Goal: Task Accomplishment & Management: Use online tool/utility

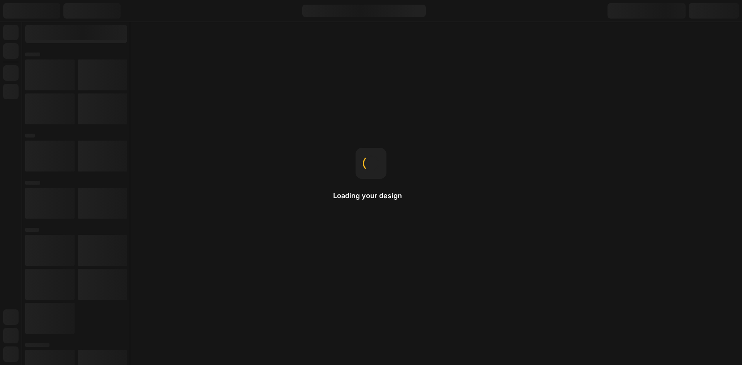
click at [5, 72] on icon at bounding box center [2, 69] width 5 height 5
click at [82, 100] on button "For the domain" at bounding box center [60, 95] width 44 height 9
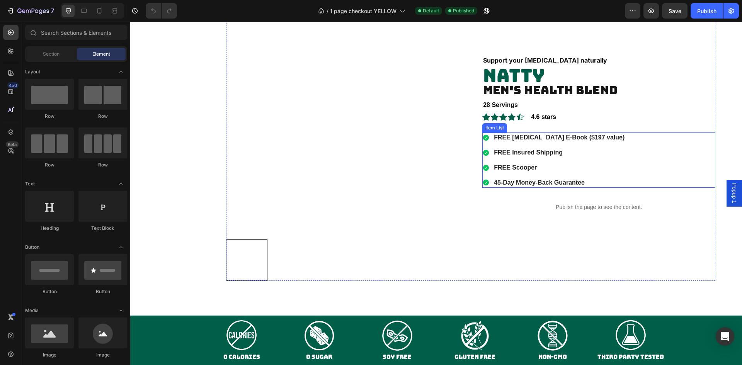
scroll to position [1159, 0]
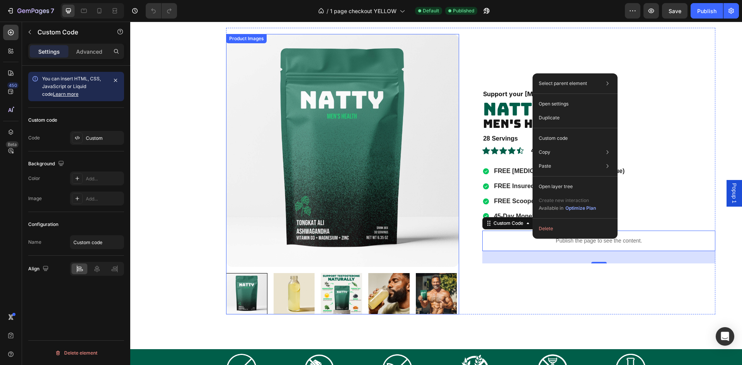
click at [434, 124] on img at bounding box center [342, 150] width 233 height 233
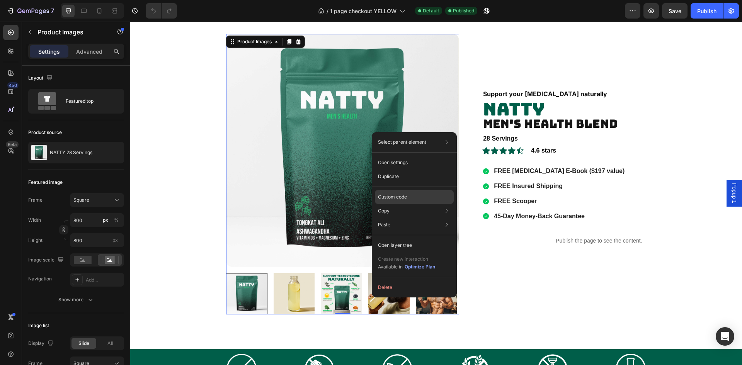
click at [422, 218] on div "Custom code" at bounding box center [414, 225] width 79 height 14
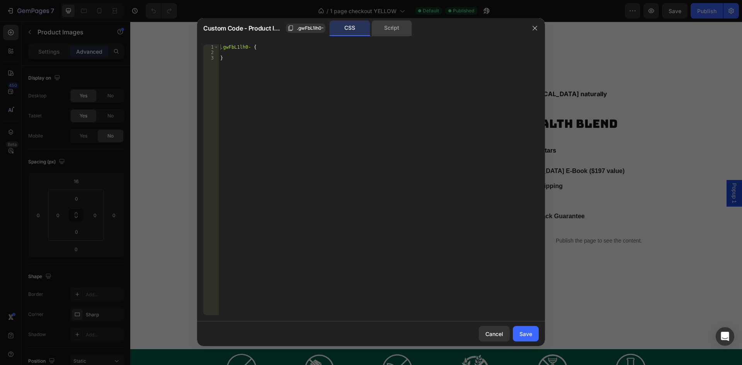
click at [394, 23] on div "Script" at bounding box center [391, 27] width 41 height 15
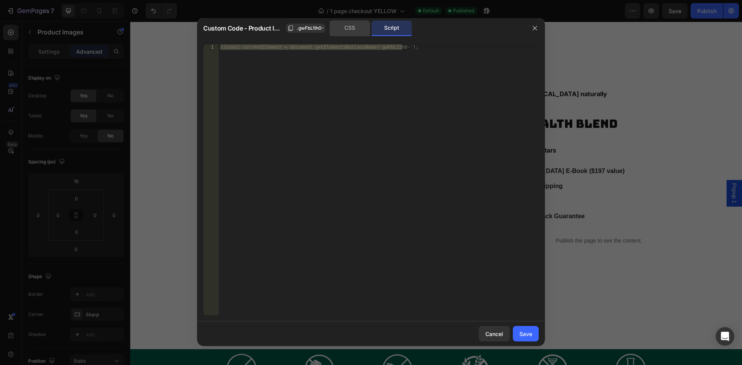
click at [361, 26] on div "CSS" at bounding box center [350, 27] width 41 height 15
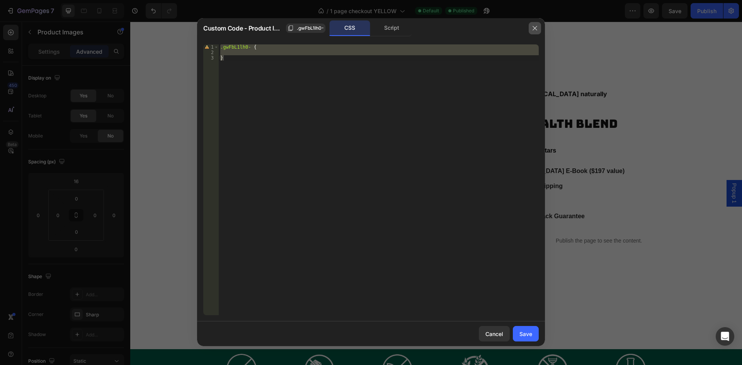
click at [532, 24] on button "button" at bounding box center [535, 28] width 12 height 12
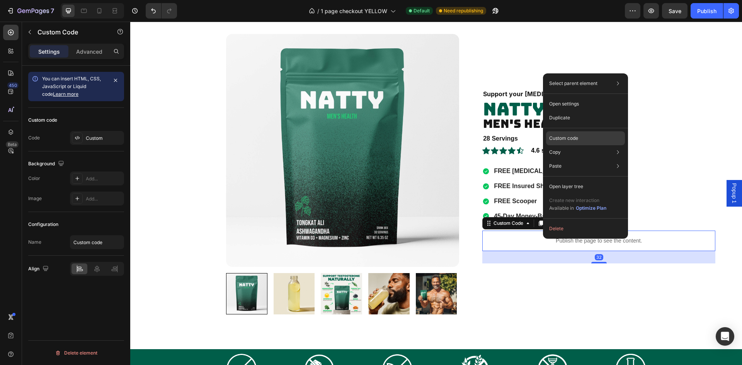
click at [566, 139] on p "Custom code" at bounding box center [563, 138] width 29 height 7
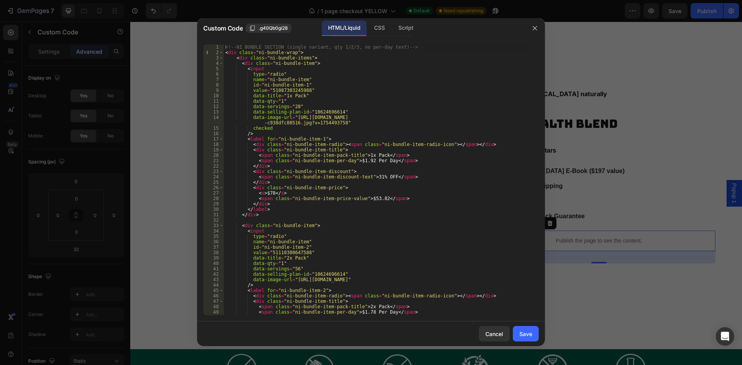
click at [383, 148] on div "<!-- NI BUNDLE SECTION (single variant, qty 1/2/3, no per-day text) --> < div c…" at bounding box center [378, 185] width 309 height 282
click at [404, 27] on div "Script" at bounding box center [405, 27] width 27 height 15
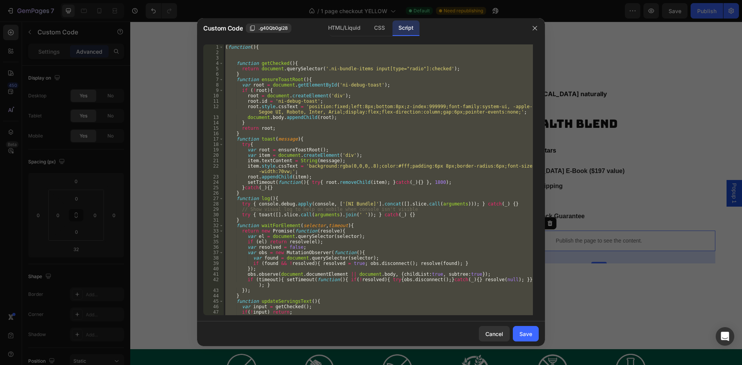
click at [353, 129] on div "( function ( ) { function getChecked ( ) { return document . querySelector ( '.…" at bounding box center [378, 179] width 309 height 271
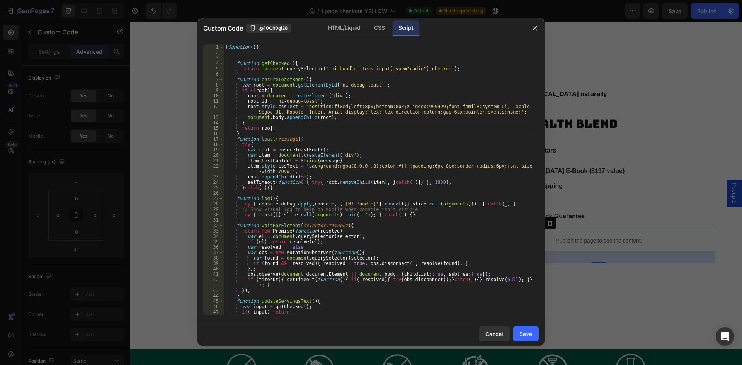
click at [345, 150] on div "( function ( ) { function getChecked ( ) { return document . querySelector ( '.…" at bounding box center [378, 185] width 309 height 282
type textarea "})();"
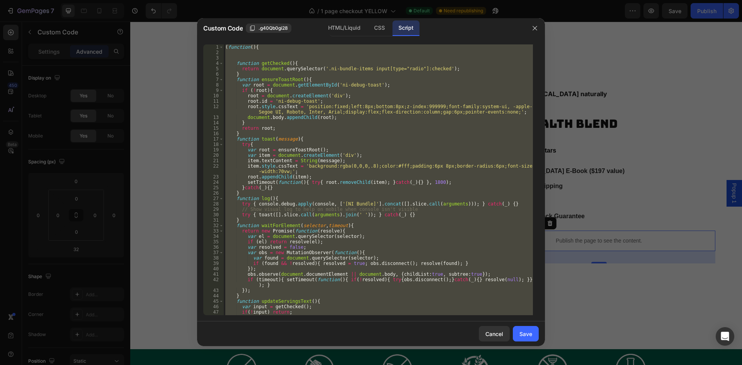
paste textarea
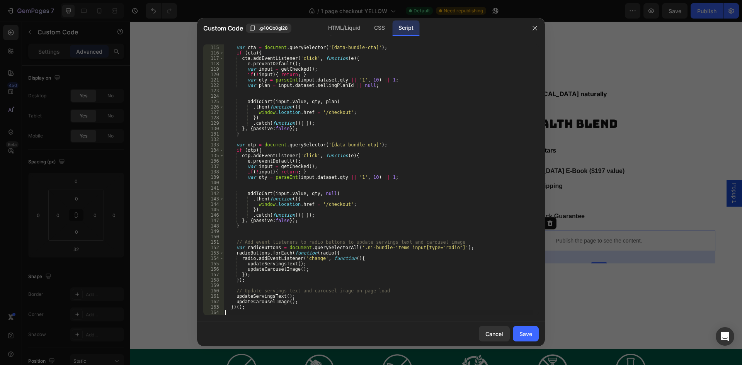
scroll to position [616, 0]
click at [530, 336] on div "Save" at bounding box center [525, 334] width 13 height 8
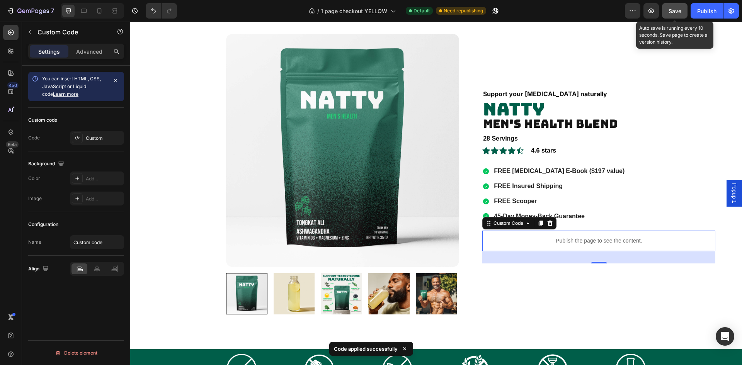
click at [672, 11] on span "Save" at bounding box center [675, 11] width 13 height 7
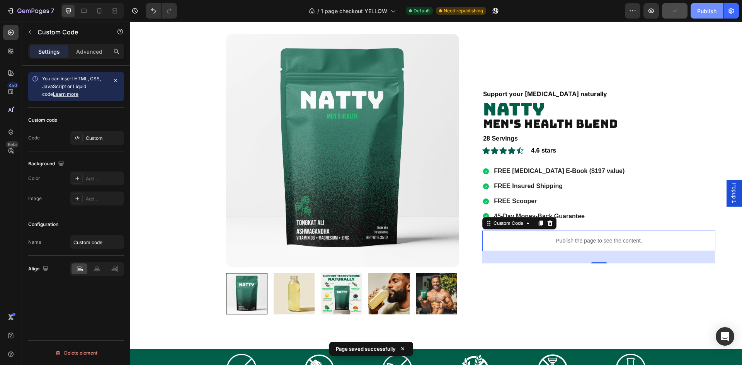
click at [701, 15] on button "Publish" at bounding box center [707, 10] width 32 height 15
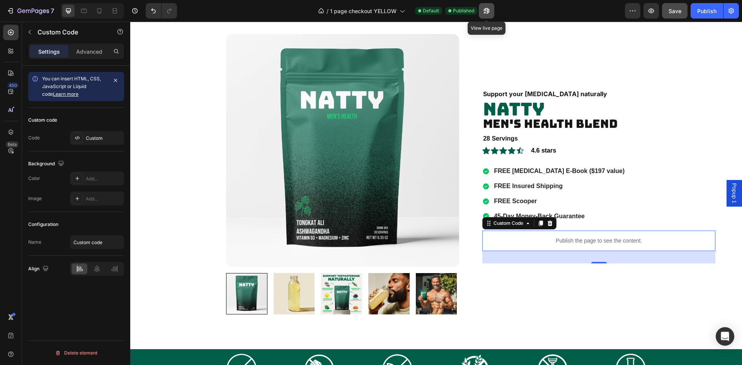
click at [484, 11] on icon "button" at bounding box center [487, 11] width 8 height 8
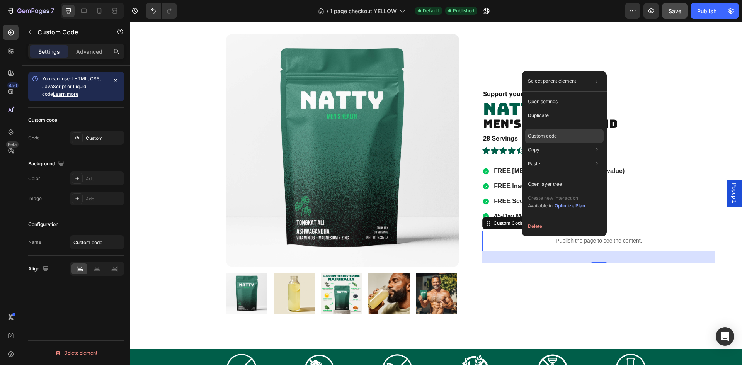
click at [543, 157] on div "Custom code" at bounding box center [564, 164] width 79 height 14
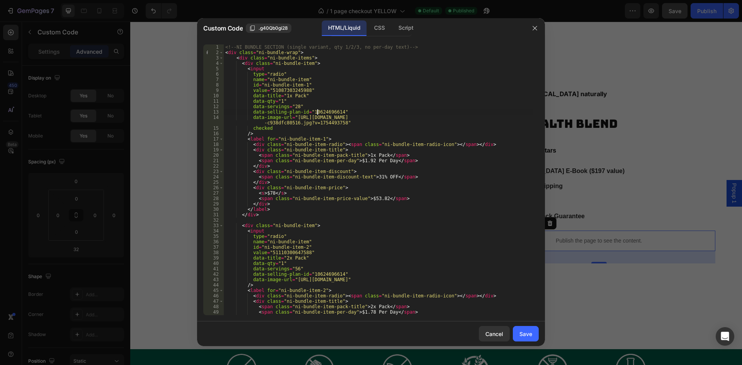
click at [318, 111] on div "<!-- NI BUNDLE SECTION (single variant, qty 1/2/3, no per-day text) --> < div c…" at bounding box center [378, 185] width 309 height 282
paste textarea "2540641444"
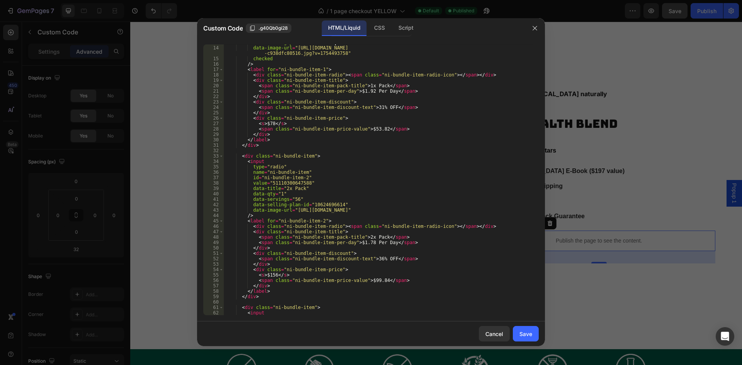
scroll to position [70, 0]
click at [324, 205] on div "data-selling-plan-id = "12540641444" data-image-url = "[URL][DOMAIN_NAME] -c938…" at bounding box center [378, 181] width 309 height 282
paste textarea "2540641444"
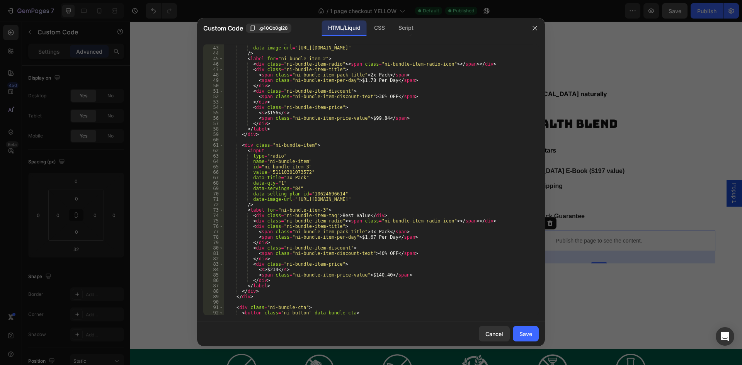
scroll to position [232, 0]
click at [320, 194] on div "data-selling-plan-id = "12540641444" data-image-url = "[URL][DOMAIN_NAME]" /> <…" at bounding box center [378, 181] width 309 height 282
paste textarea "2540641444"
click at [405, 28] on div "Script" at bounding box center [405, 27] width 27 height 15
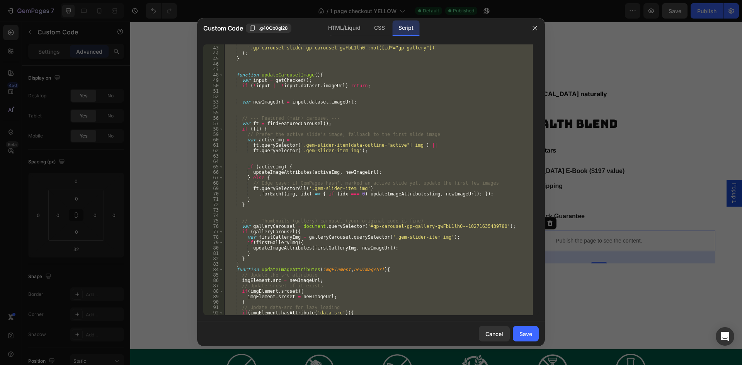
scroll to position [226, 0]
type textarea "})();"
click at [422, 218] on div "return document . querySelector ( '.gp-carousel-slider-gp-carousel-gwFbL1lh0-:n…" at bounding box center [378, 179] width 309 height 271
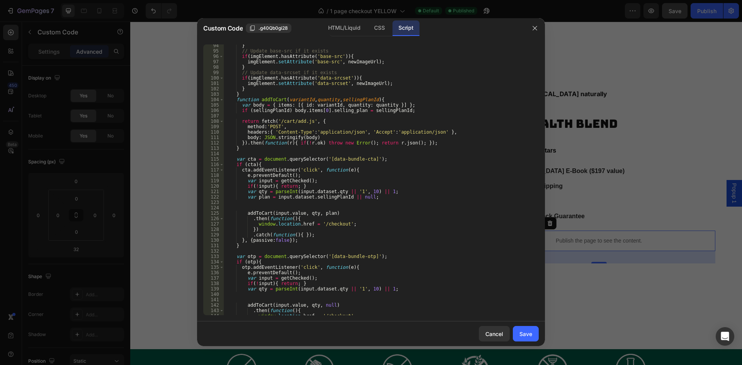
scroll to position [505, 0]
click at [308, 117] on div "} // Update base-src if it exists if ( imgElement . hasAttribute ( 'base-src' )…" at bounding box center [378, 184] width 309 height 282
type textarea "})();"
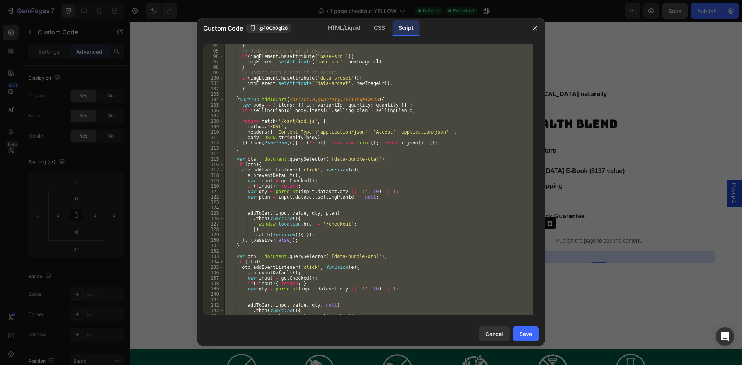
paste textarea
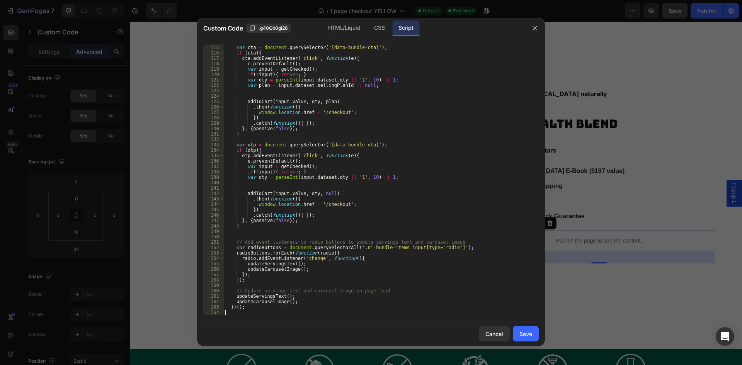
scroll to position [616, 0]
click at [438, 145] on div "var cta = document . querySelector ( '[data-bundle-cta]' ) ; if ( cta ) { cta .…" at bounding box center [378, 180] width 309 height 282
type textarea "var otp = document.querySelector('[data-bundle-otp]');"
drag, startPoint x: 529, startPoint y: 327, endPoint x: 438, endPoint y: 219, distance: 142.1
click at [529, 327] on button "Save" at bounding box center [526, 333] width 26 height 15
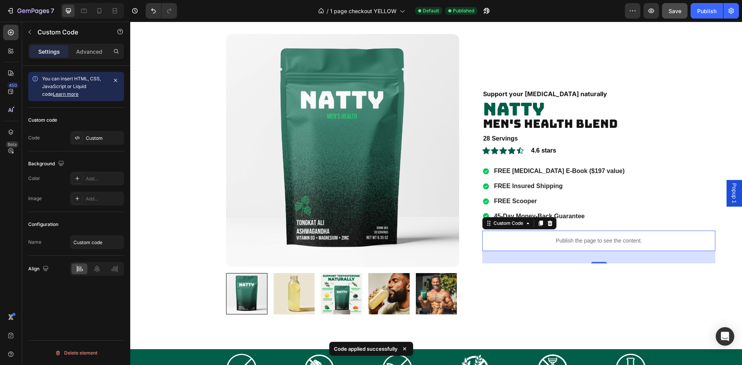
click at [681, 14] on div "Save" at bounding box center [675, 11] width 13 height 8
click at [708, 12] on div "Publish" at bounding box center [706, 11] width 19 height 8
click at [701, 12] on div "Publish" at bounding box center [706, 11] width 19 height 8
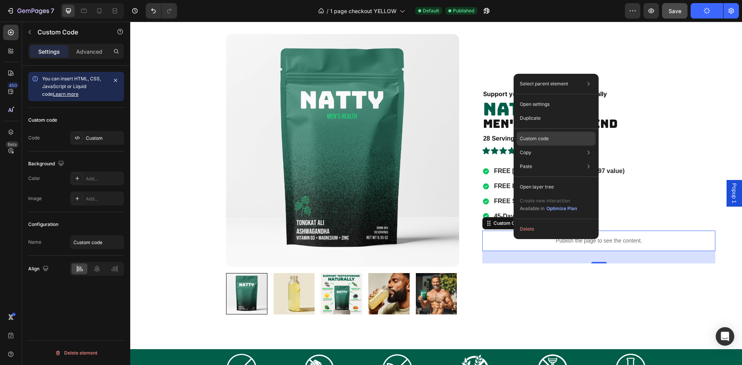
click at [545, 136] on p "Custom code" at bounding box center [534, 138] width 29 height 7
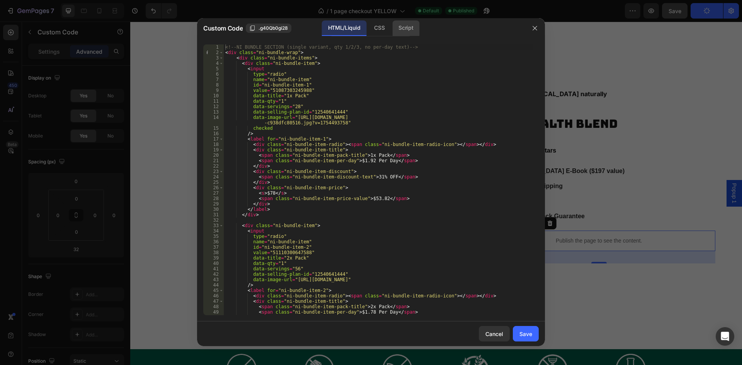
click at [398, 30] on div "Script" at bounding box center [405, 27] width 27 height 15
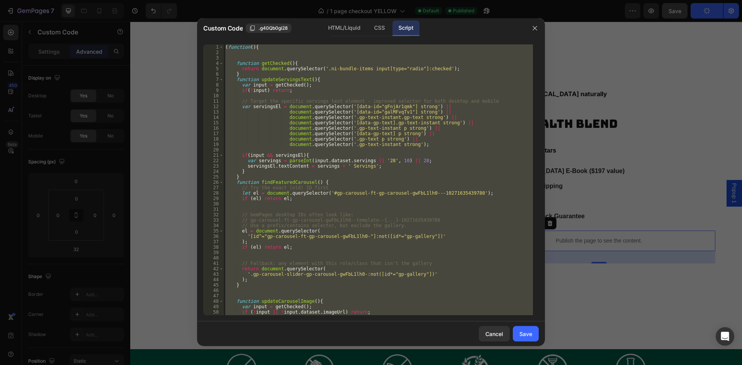
click at [384, 75] on div "( function ( ) { function getChecked ( ) { return document . querySelector ( '.…" at bounding box center [378, 179] width 309 height 271
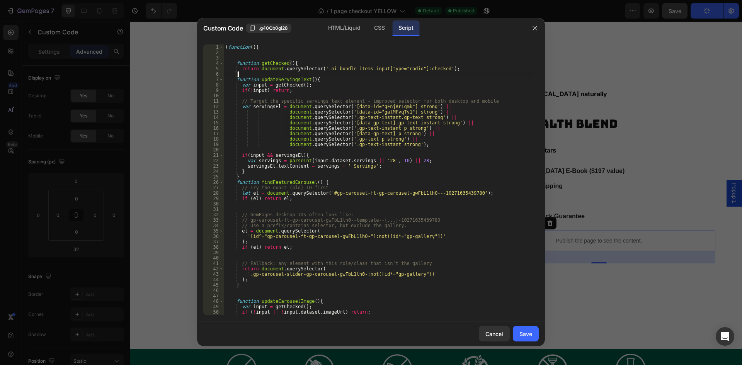
click at [362, 101] on div "( function ( ) { function getChecked ( ) { return document . querySelector ( '.…" at bounding box center [378, 185] width 309 height 282
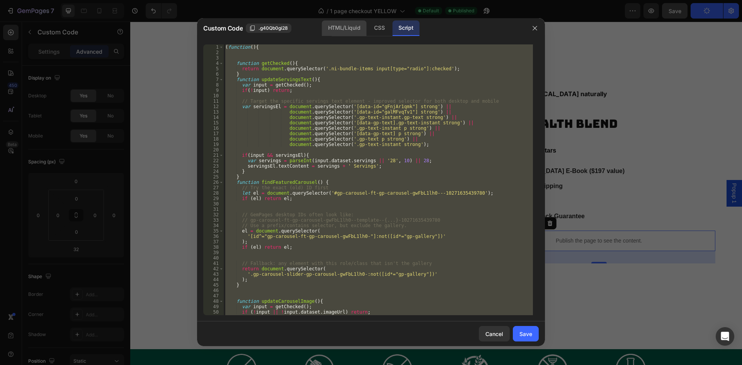
click at [368, 23] on div "HTML/Liquid" at bounding box center [379, 27] width 23 height 15
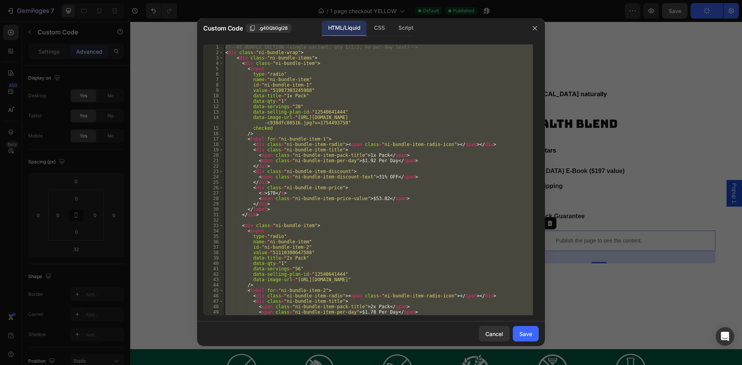
click at [386, 83] on div "<!-- NI BUNDLE SECTION (single variant, qty 1/2/3, no per-day text) --> < div c…" at bounding box center [378, 179] width 309 height 271
click at [392, 30] on div "CSS" at bounding box center [405, 27] width 27 height 15
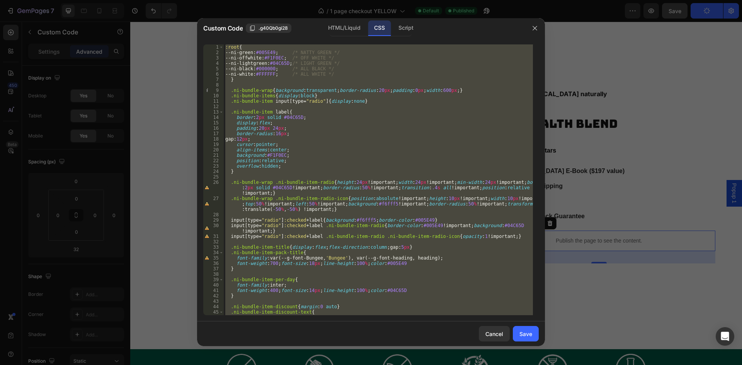
click at [380, 94] on div ":root { --ni-green : #005E49 ; /* NATTY GREEN */ --ni-offwhite : #F1F0EC ; /* O…" at bounding box center [378, 179] width 309 height 271
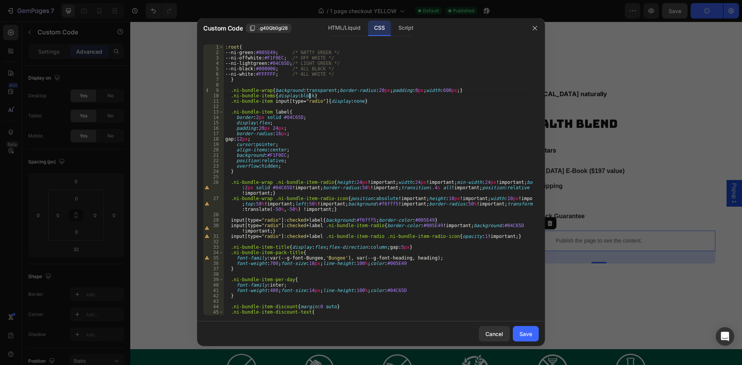
type textarea ".ni-bundle-item-price{min-width:70px} }"
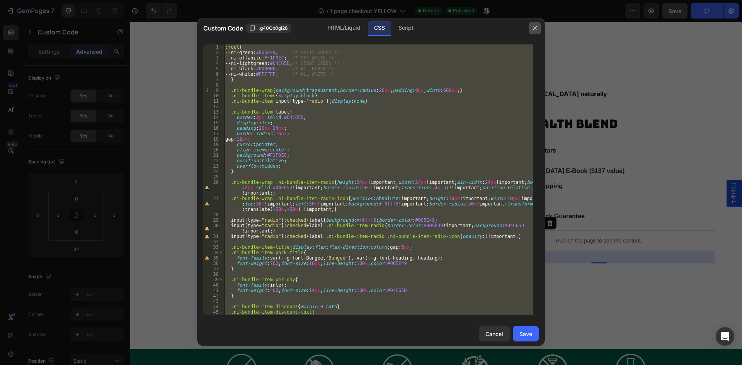
click at [536, 26] on icon "button" at bounding box center [535, 28] width 6 height 6
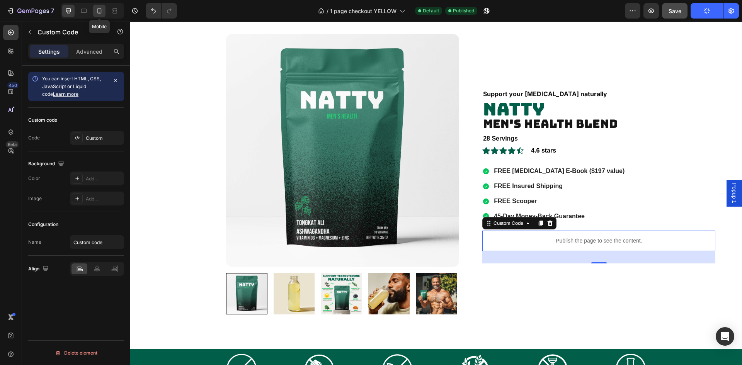
click at [97, 11] on icon at bounding box center [99, 11] width 8 height 8
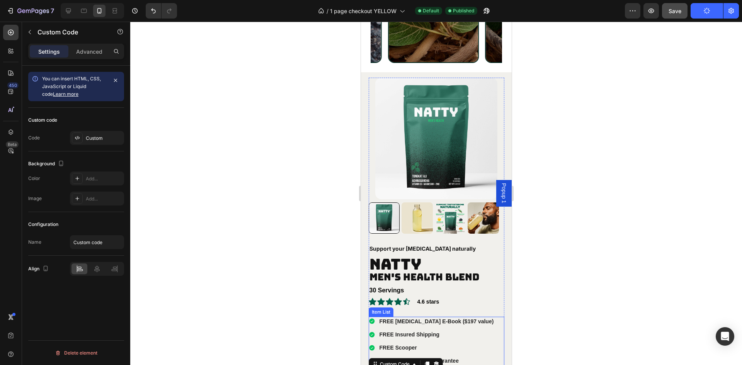
scroll to position [902, 0]
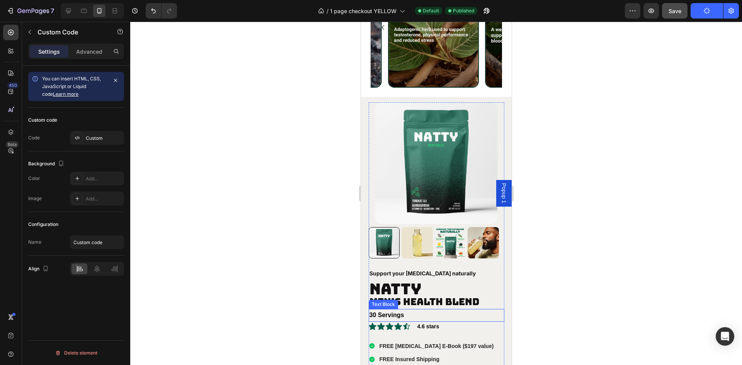
click at [410, 310] on p "30 Servings" at bounding box center [436, 315] width 134 height 11
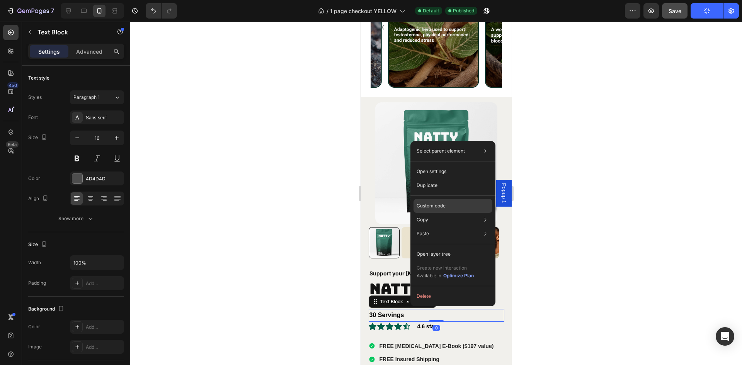
click at [439, 227] on div "Custom code" at bounding box center [453, 234] width 79 height 14
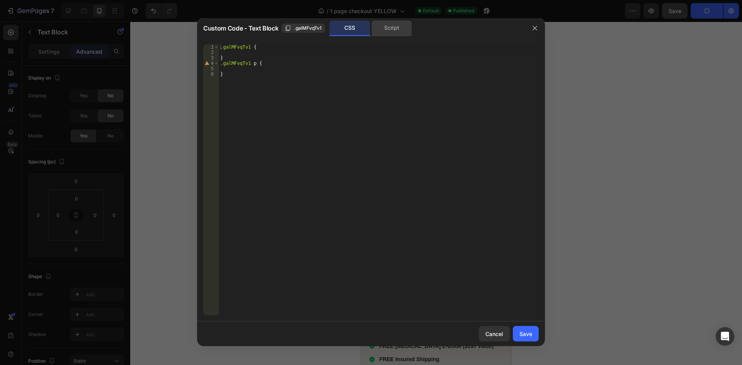
click at [392, 21] on div "Script" at bounding box center [391, 27] width 41 height 15
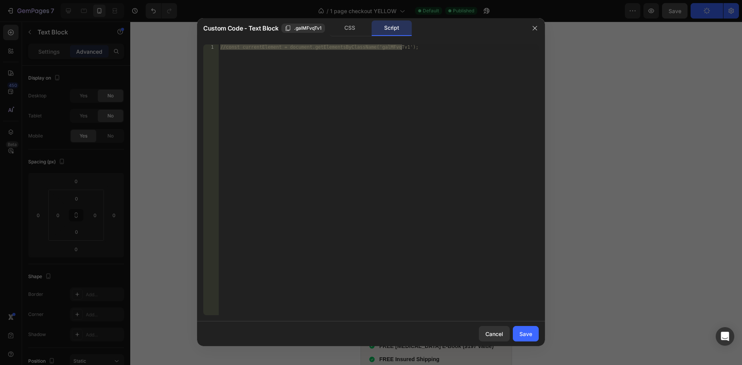
click at [376, 98] on div "//const currentElement = document.getElementsByClassName('galMFvqTv1');" at bounding box center [379, 179] width 320 height 271
click at [350, 22] on div "CSS" at bounding box center [350, 27] width 41 height 15
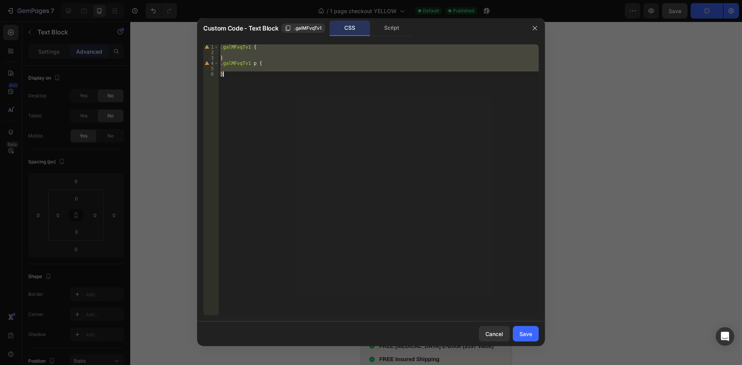
click at [321, 109] on div ".galMFvqTv1 { } .galMFvqTv1 p { }" at bounding box center [379, 179] width 320 height 271
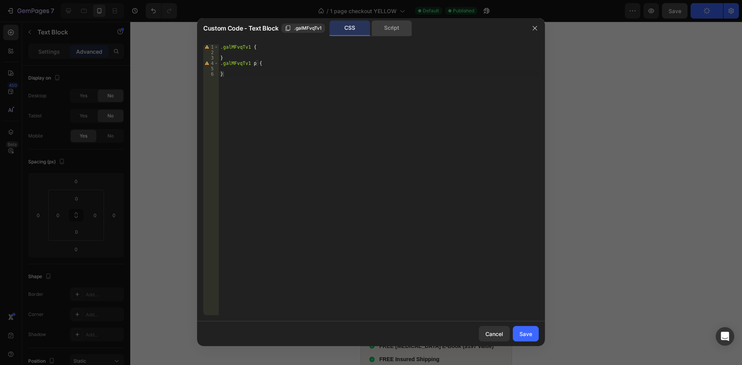
click at [390, 33] on div "Script" at bounding box center [391, 27] width 41 height 15
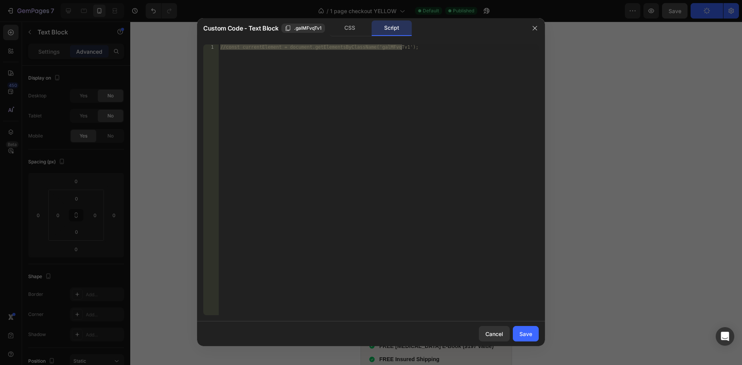
type textarea "//const currentElement = document.getElementsByClassName('galMFvqTv1');"
click at [355, 53] on div "//const currentElement = document.getElementsByClassName('galMFvqTv1');" at bounding box center [379, 179] width 320 height 271
click at [527, 27] on div at bounding box center [535, 28] width 20 height 20
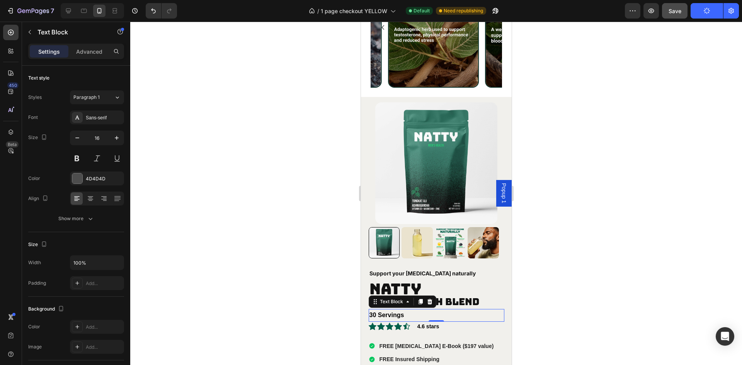
click at [398, 312] on strong "30 Servings" at bounding box center [386, 315] width 35 height 7
click at [550, 296] on div at bounding box center [436, 194] width 612 height 344
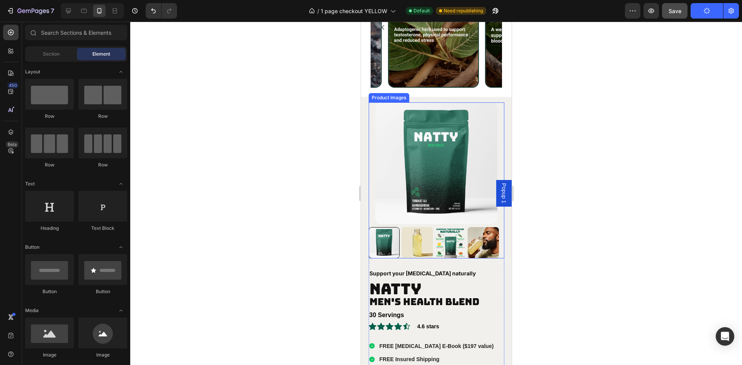
click at [422, 220] on img at bounding box center [436, 163] width 122 height 122
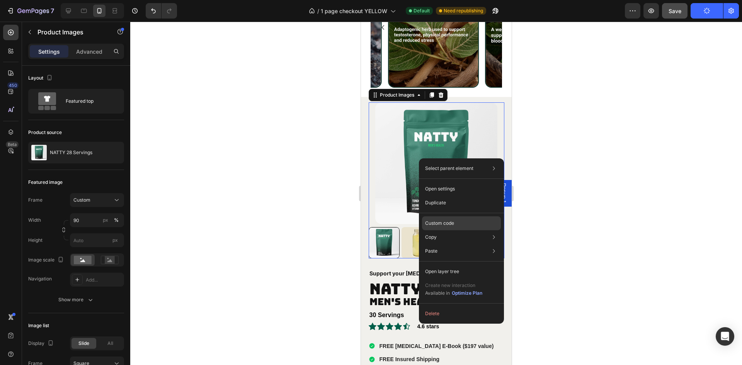
click at [457, 244] on div "Custom code" at bounding box center [461, 251] width 79 height 14
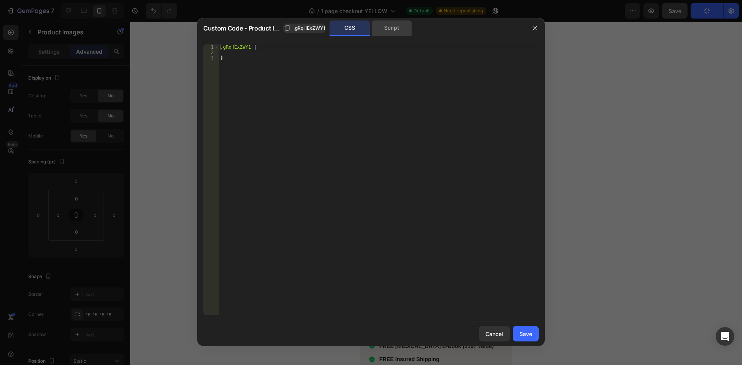
click at [393, 28] on div "Script" at bounding box center [391, 27] width 41 height 15
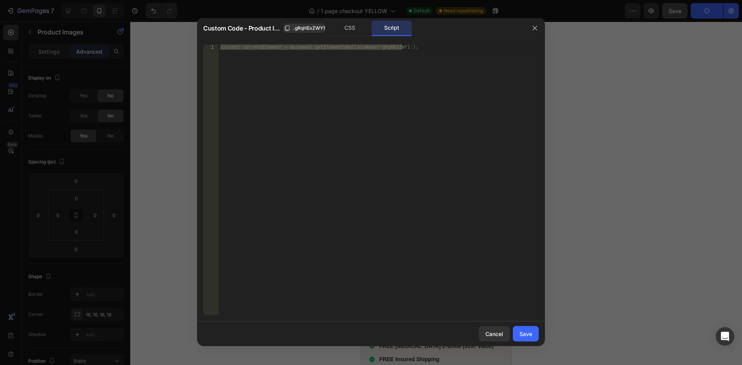
type textarea "//const currentElement = document.getElementsByClassName('gRqHExZWY1');"
click at [354, 47] on div "//const currentElement = document.getElementsByClassName('gRqHExZWY1');" at bounding box center [379, 179] width 320 height 271
click at [535, 29] on icon "button" at bounding box center [535, 28] width 4 height 4
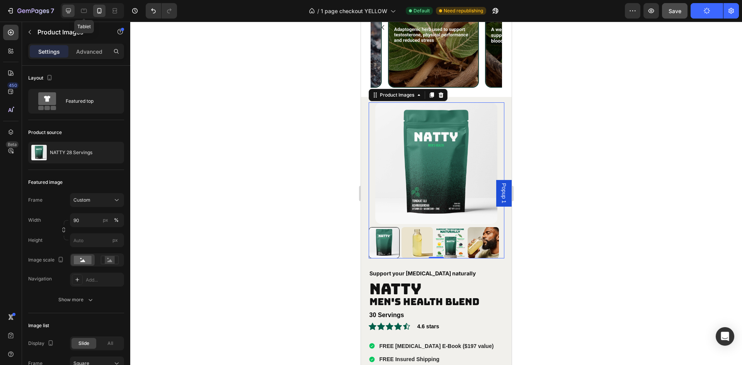
drag, startPoint x: 83, startPoint y: 12, endPoint x: 70, endPoint y: 10, distance: 12.5
click at [82, 12] on icon at bounding box center [84, 11] width 8 height 8
type input "65"
type input "16"
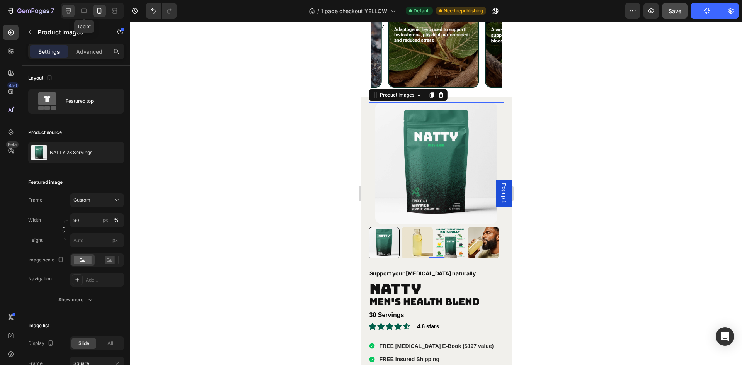
type input "16"
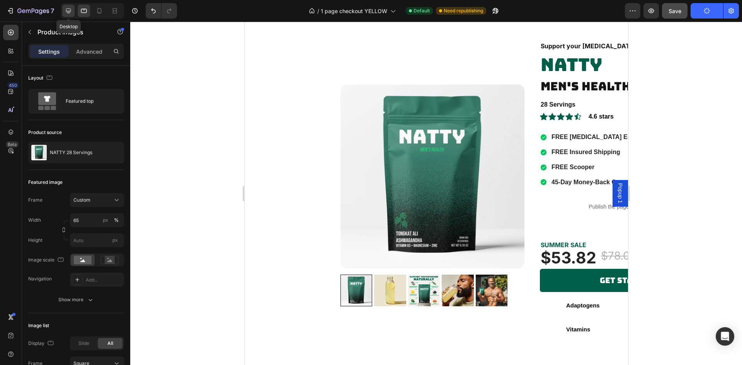
click at [70, 10] on icon at bounding box center [69, 11] width 8 height 8
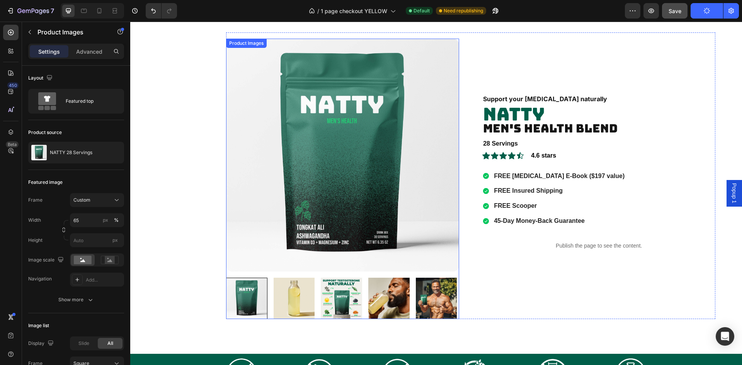
scroll to position [850, 0]
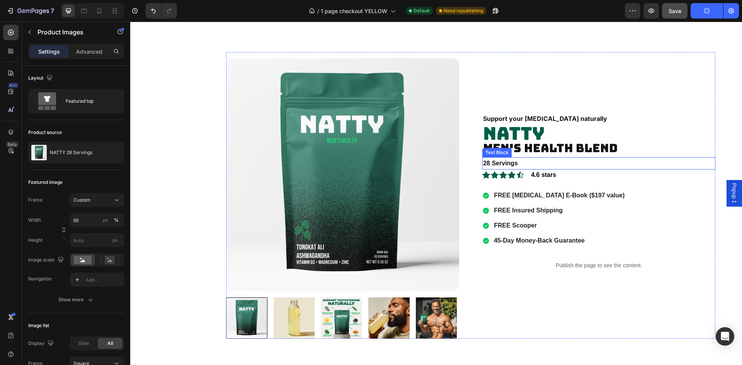
click at [498, 163] on strong "28 Servings" at bounding box center [500, 163] width 35 height 7
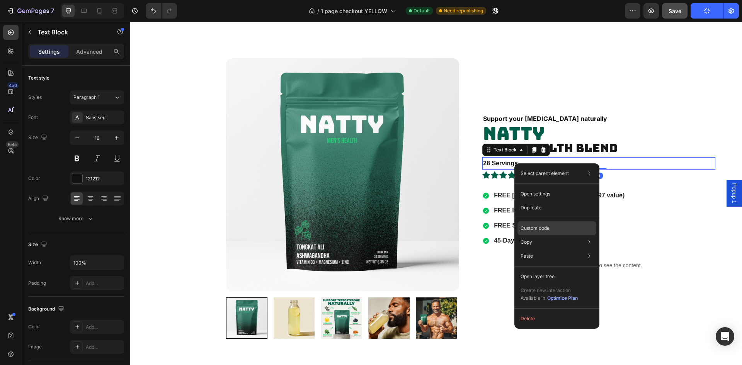
click at [541, 231] on p "Custom code" at bounding box center [535, 228] width 29 height 7
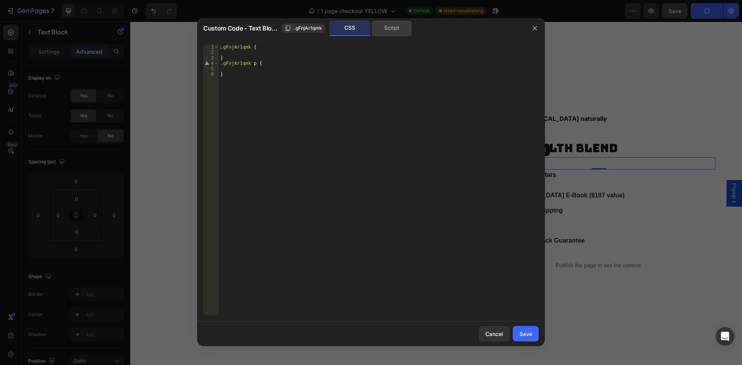
click at [382, 25] on div "Script" at bounding box center [391, 27] width 41 height 15
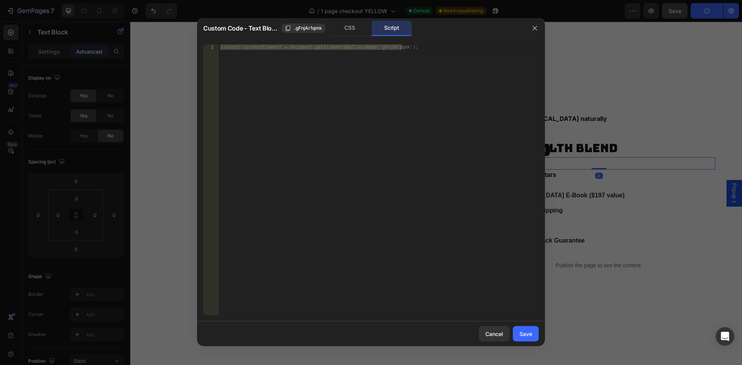
type textarea "//const currentElement = document.getElementsByClassName('gFnjAr1qmk');"
click at [427, 80] on div "//const currentElement = document.getElementsByClassName('gFnjAr1qmk');" at bounding box center [379, 179] width 320 height 271
click at [381, 46] on div "//const currentElement = document.getElementsByClassName('gFnjAr1qmk');" at bounding box center [379, 185] width 320 height 282
click at [396, 57] on div "//const currentElement = document.getElementsByClassName('gFnjAr1qmk');" at bounding box center [379, 185] width 320 height 282
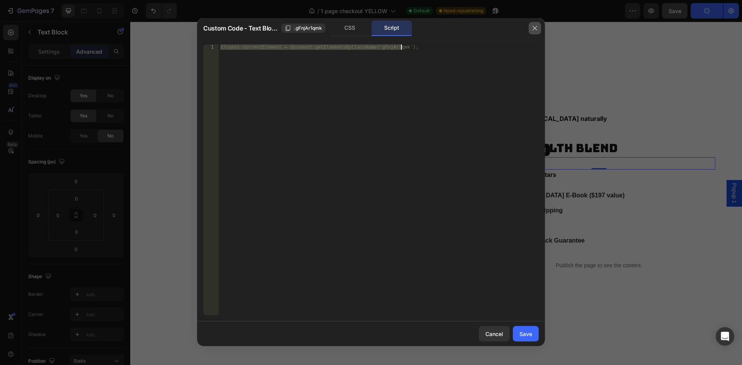
click at [536, 29] on icon "button" at bounding box center [535, 28] width 6 height 6
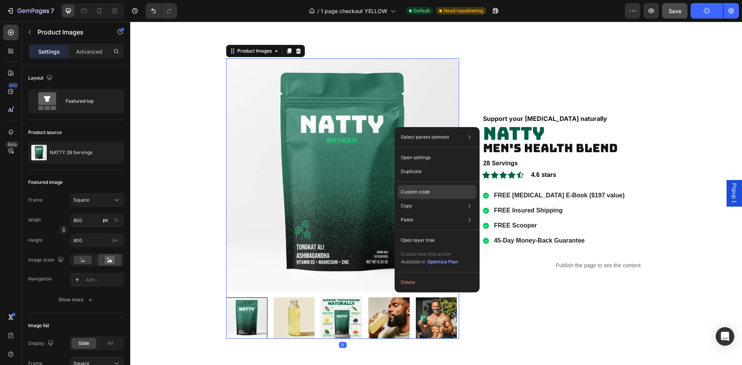
click at [430, 191] on p "Custom code" at bounding box center [415, 192] width 29 height 7
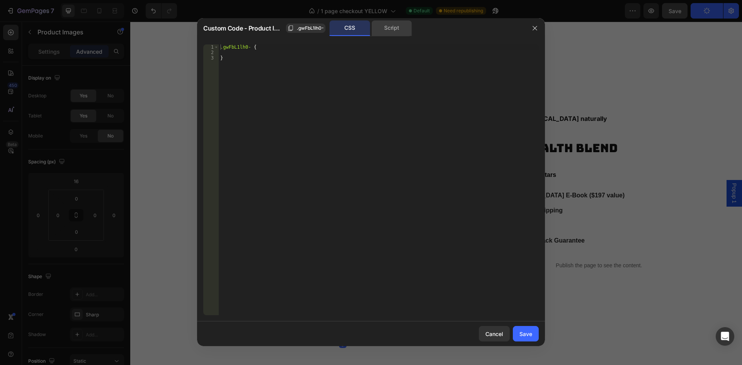
click at [388, 31] on div "Script" at bounding box center [391, 27] width 41 height 15
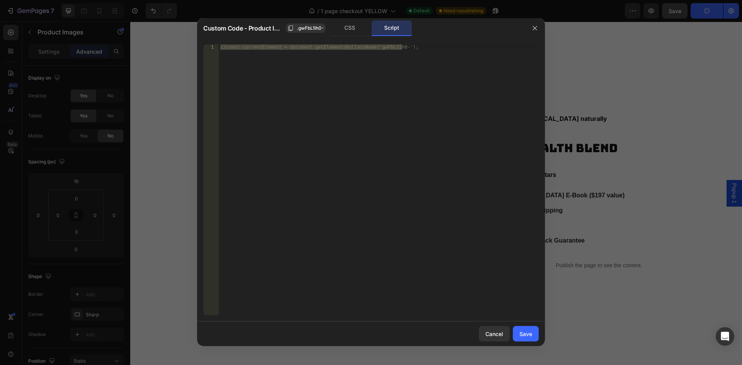
type textarea "//const currentElement = document.getElementsByClassName('gwFbL1lh0-');"
click at [380, 56] on div "//const currentElement = document.getElementsByClassName('gwFbL1lh0-');" at bounding box center [379, 179] width 320 height 271
click at [533, 29] on icon "button" at bounding box center [535, 28] width 6 height 6
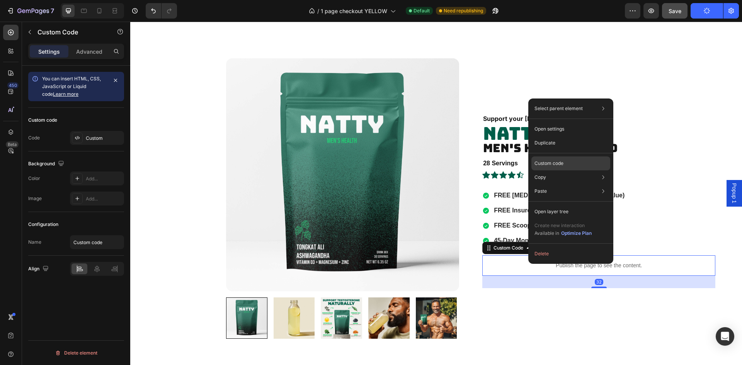
click at [552, 184] on div "Custom code" at bounding box center [570, 191] width 79 height 14
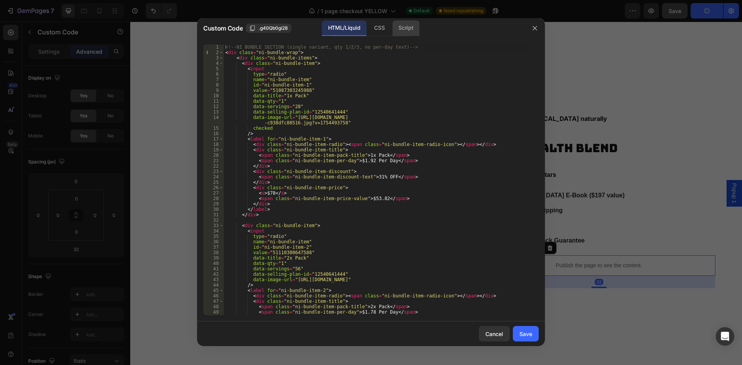
click at [406, 28] on div "Script" at bounding box center [405, 27] width 27 height 15
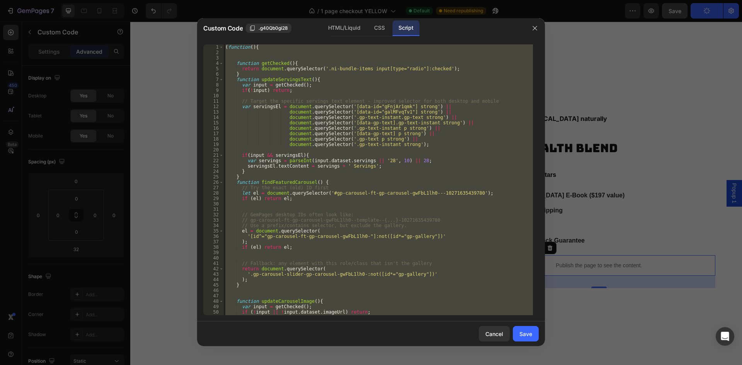
click at [394, 87] on div "( function ( ) { function getChecked ( ) { return document . querySelector ( '.…" at bounding box center [378, 179] width 309 height 271
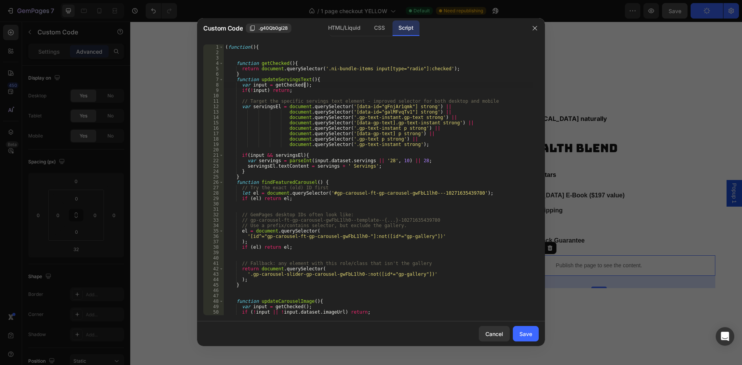
type textarea "})();"
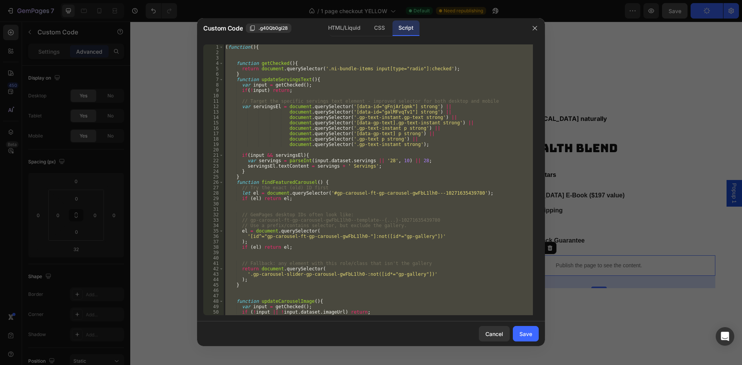
paste textarea
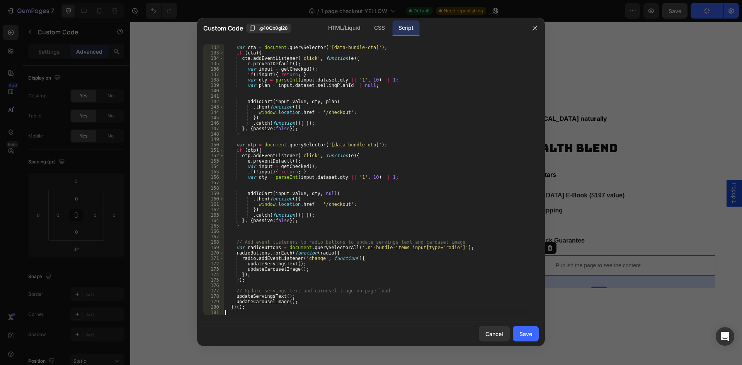
scroll to position [708, 0]
click at [528, 333] on div "Save" at bounding box center [525, 334] width 13 height 8
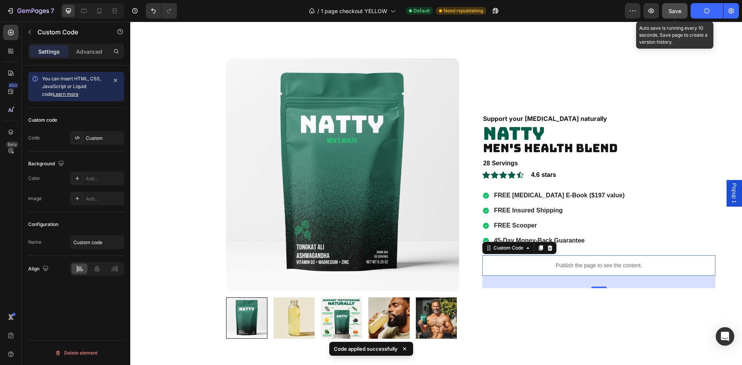
click at [675, 11] on span "Save" at bounding box center [675, 11] width 13 height 7
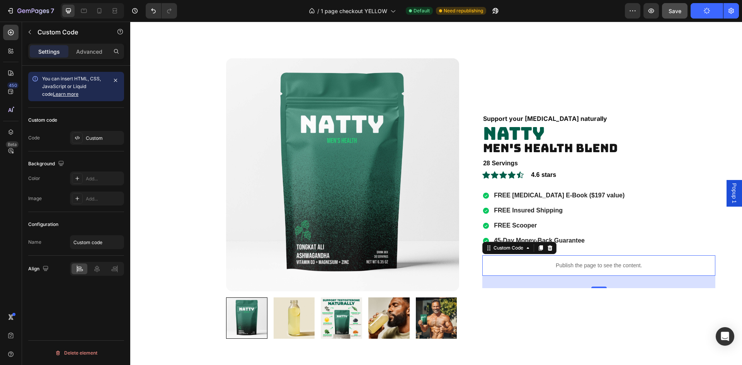
click at [703, 19] on div "7 Version history / 1 page checkout YELLOW Default Need republishing Preview Sa…" at bounding box center [371, 11] width 742 height 22
click at [737, 14] on button "button" at bounding box center [730, 10] width 15 height 15
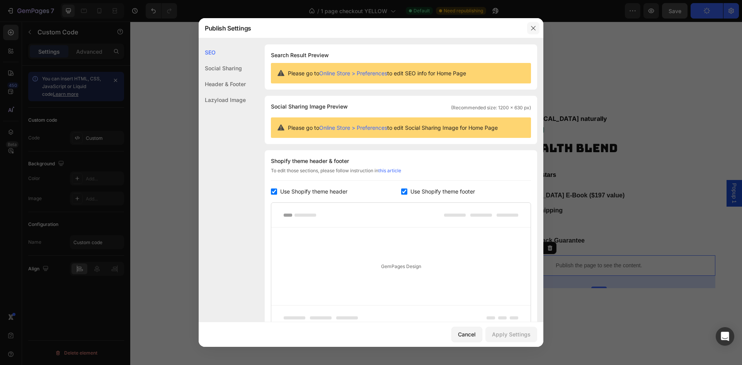
click at [538, 26] on button "button" at bounding box center [533, 28] width 12 height 12
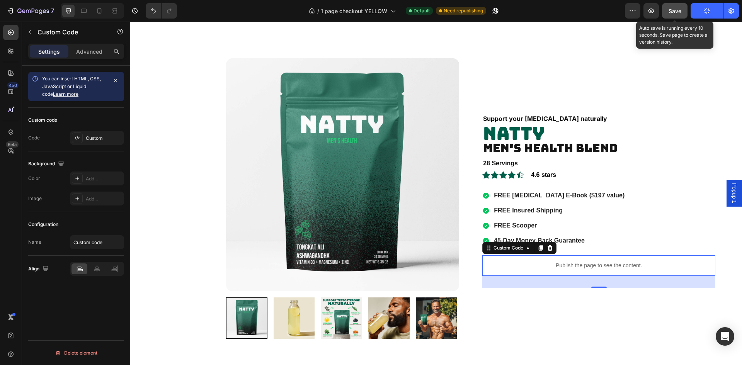
click at [680, 13] on span "Save" at bounding box center [675, 11] width 13 height 7
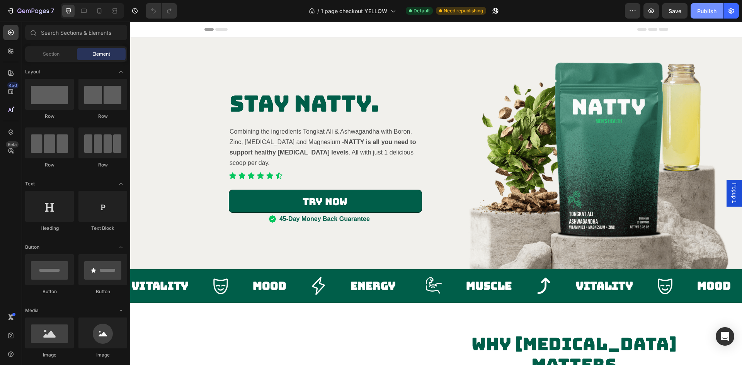
click at [716, 14] on div "Publish" at bounding box center [706, 11] width 19 height 8
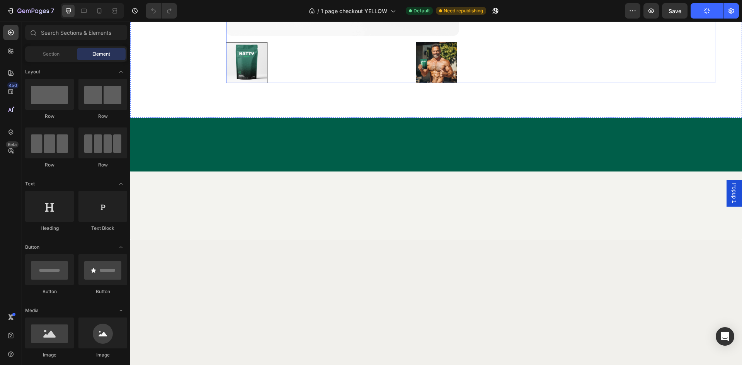
scroll to position [1198, 0]
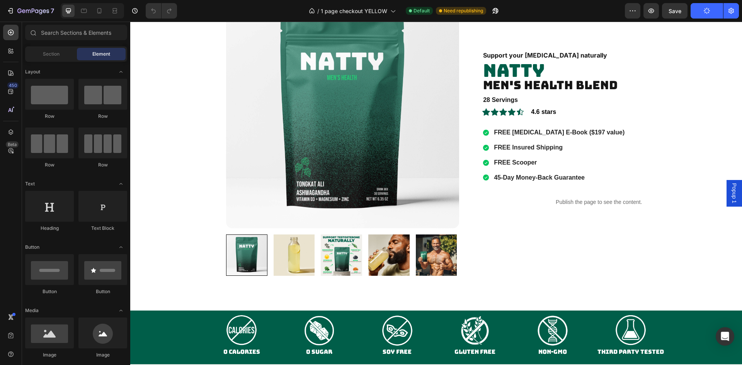
click at [562, 9] on div "/ 1 page checkout YELLOW Default Need republishing" at bounding box center [404, 10] width 442 height 15
click at [36, 7] on div "7" at bounding box center [35, 10] width 37 height 9
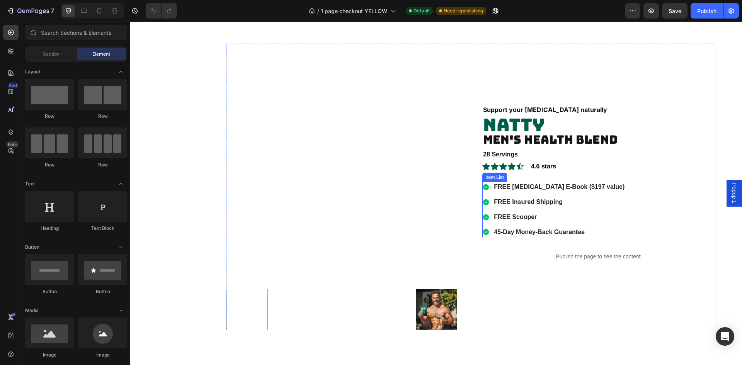
scroll to position [1198, 0]
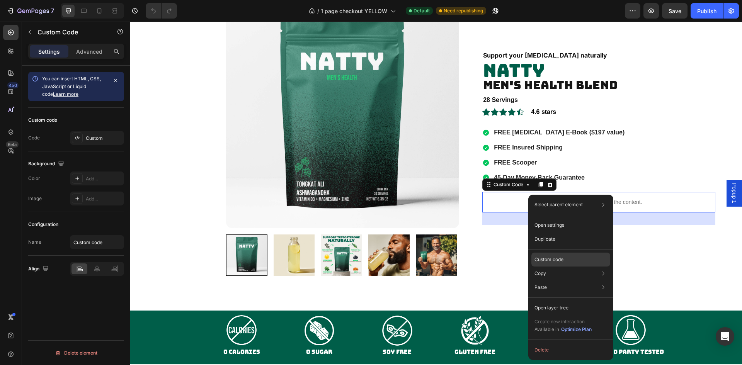
click at [562, 281] on div "Custom code" at bounding box center [570, 288] width 79 height 14
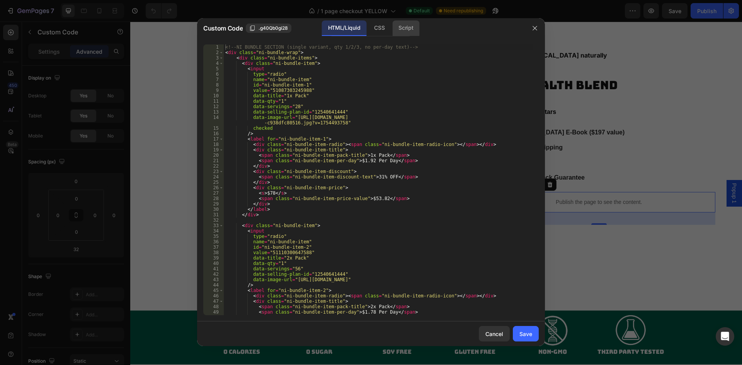
click at [403, 30] on div "Script" at bounding box center [405, 27] width 27 height 15
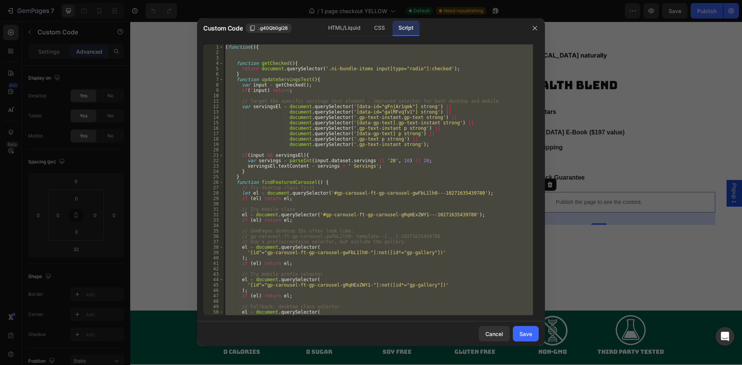
click at [379, 83] on div "( function ( ) { function getChecked ( ) { return document . querySelector ( '.…" at bounding box center [378, 179] width 309 height 271
type textarea "})();"
paste textarea
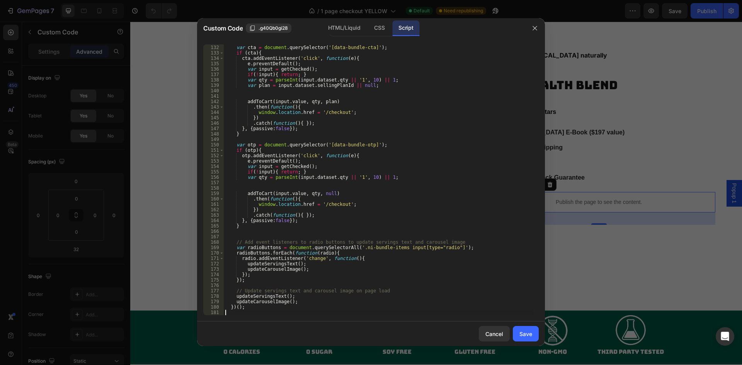
scroll to position [708, 0]
click at [529, 332] on div "Save" at bounding box center [525, 334] width 13 height 8
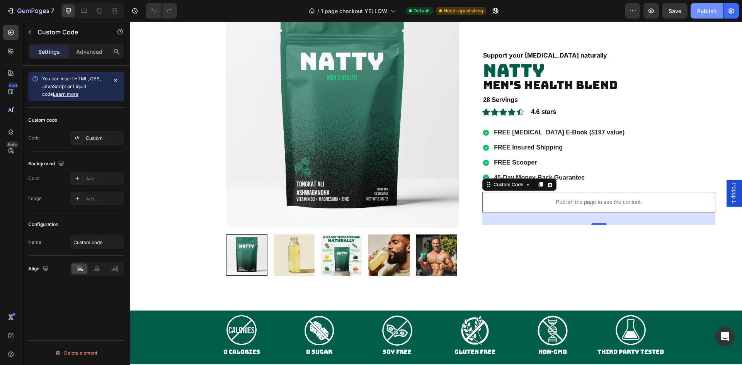
click at [703, 9] on div "Publish" at bounding box center [706, 11] width 19 height 8
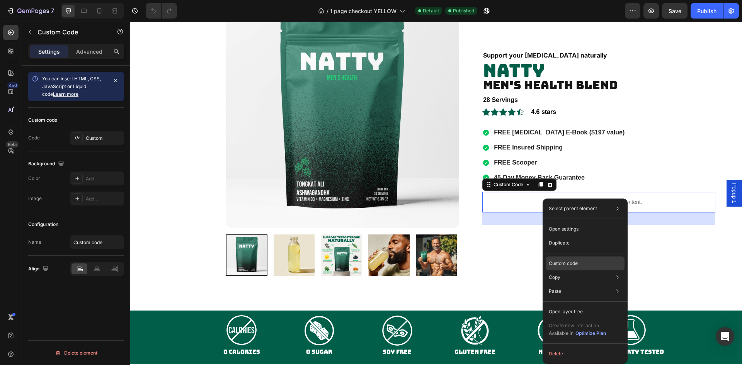
click at [571, 263] on p "Custom code" at bounding box center [563, 263] width 29 height 7
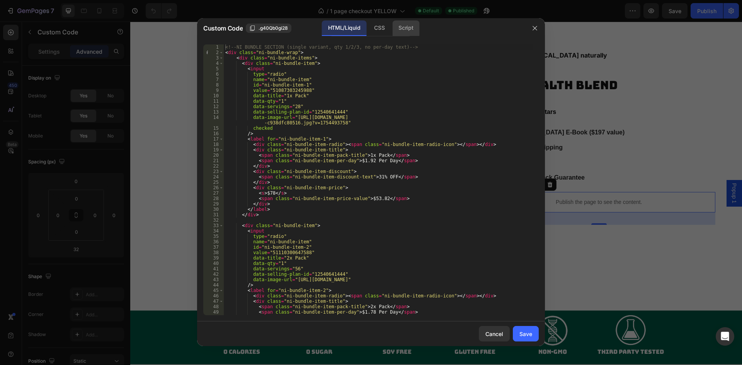
click at [407, 27] on div "Script" at bounding box center [405, 27] width 27 height 15
click at [370, 106] on div "<!-- NI BUNDLE SECTION (single variant, qty 1/2/3, no per-day text) --> < div c…" at bounding box center [378, 179] width 309 height 271
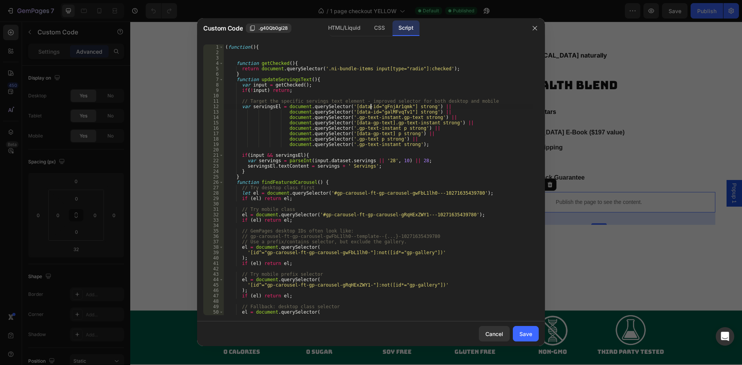
click at [331, 108] on div "( function ( ) { function getChecked ( ) { return document . querySelector ( '.…" at bounding box center [378, 185] width 309 height 282
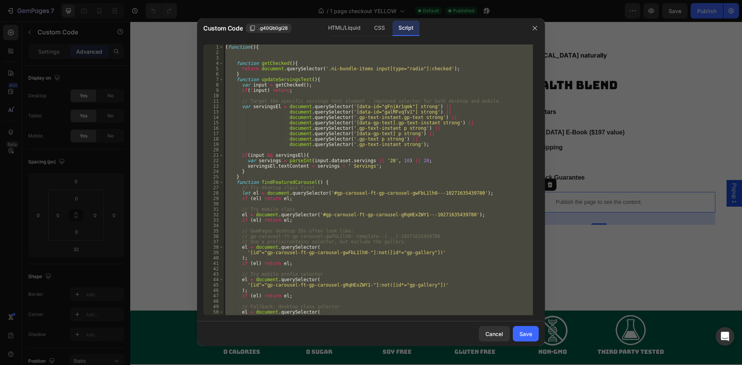
type textarea "})();"
paste textarea
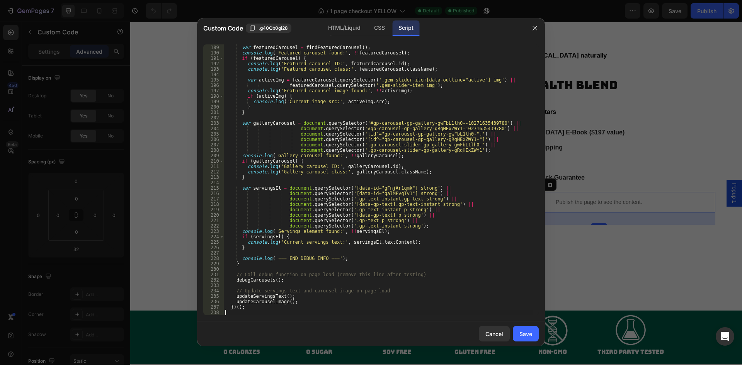
scroll to position [1017, 0]
click at [520, 334] on div "Save" at bounding box center [525, 334] width 13 height 8
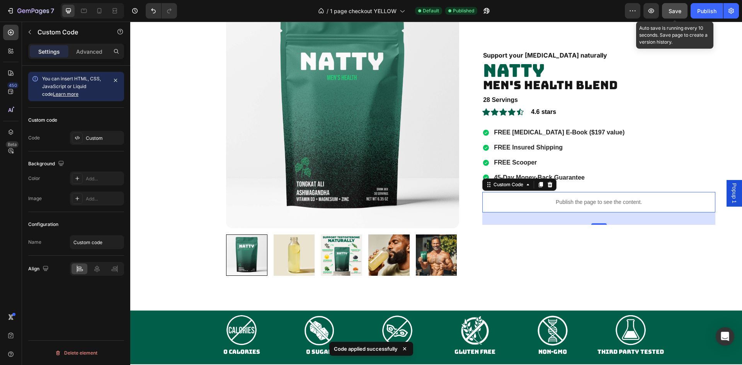
click at [671, 12] on span "Save" at bounding box center [675, 11] width 13 height 7
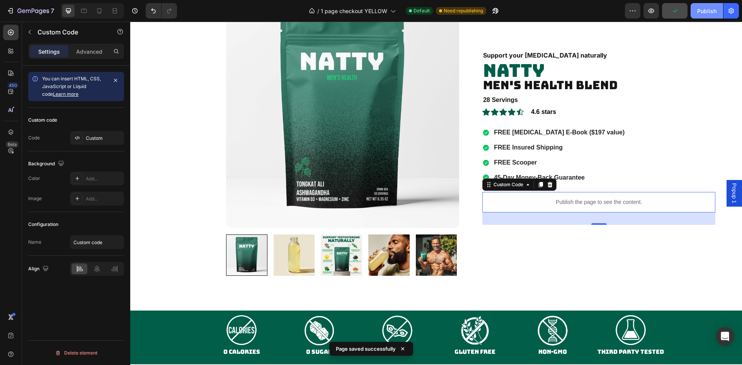
click at [698, 12] on div "Publish" at bounding box center [706, 11] width 19 height 8
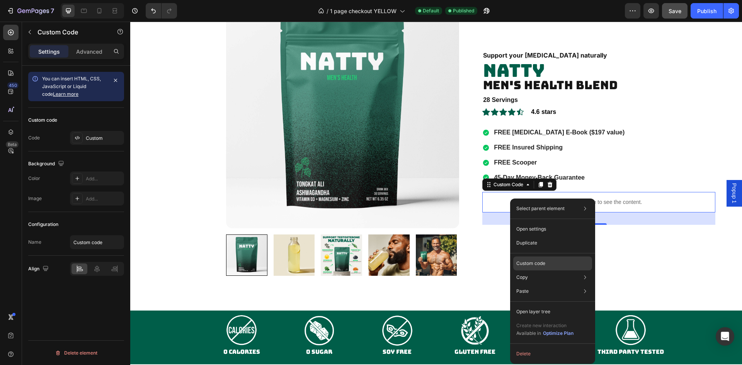
click at [535, 262] on p "Custom code" at bounding box center [530, 263] width 29 height 7
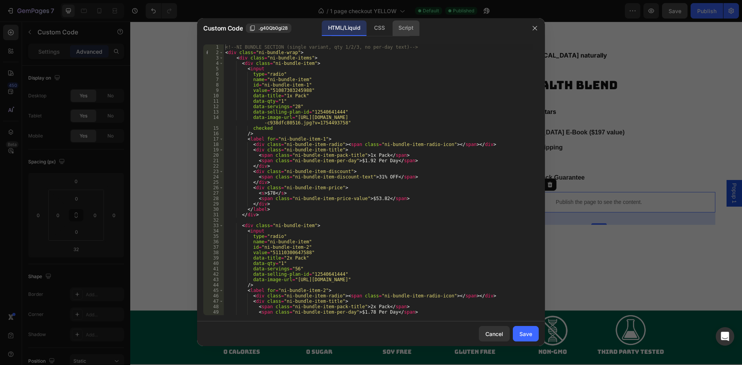
click at [400, 31] on div "Script" at bounding box center [405, 27] width 27 height 15
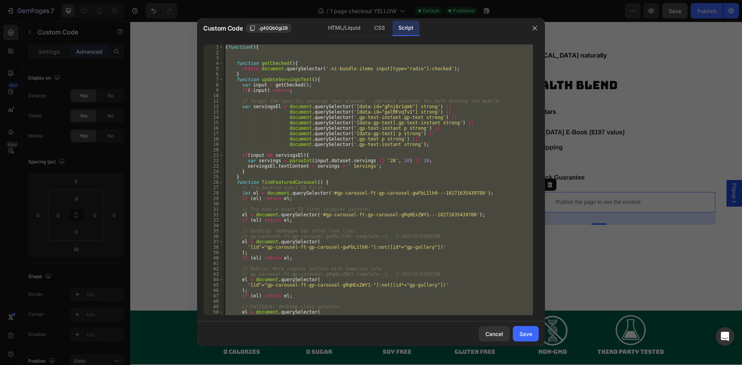
click at [360, 109] on div "( function ( ) { function getChecked ( ) { return document . querySelector ( '.…" at bounding box center [378, 179] width 309 height 271
type textarea "})();"
paste textarea
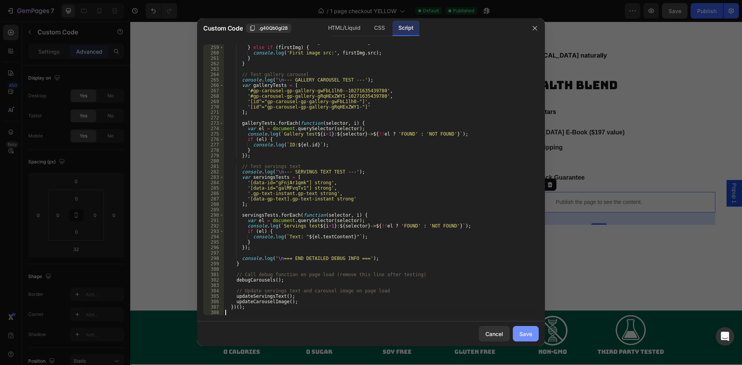
scroll to position [1396, 0]
click at [523, 340] on button "Save" at bounding box center [526, 333] width 26 height 15
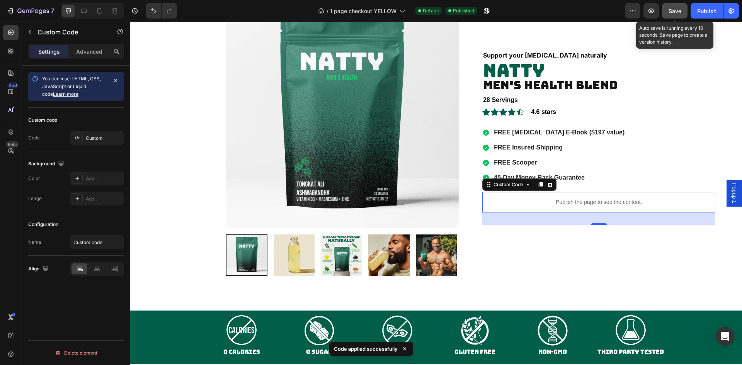
click at [665, 9] on button "Save" at bounding box center [675, 10] width 26 height 15
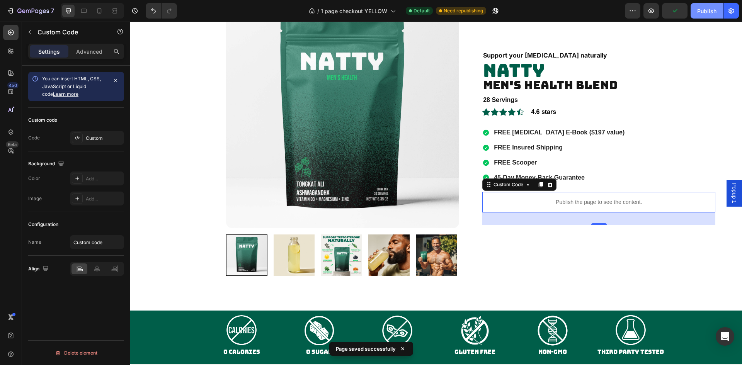
click at [712, 13] on div "Publish" at bounding box center [706, 11] width 19 height 8
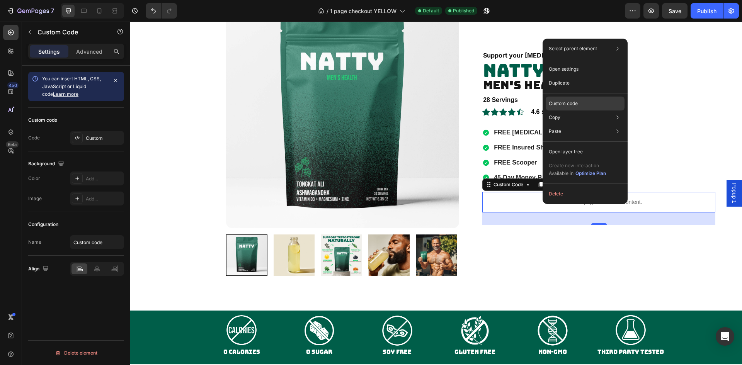
click at [569, 101] on p "Custom code" at bounding box center [563, 103] width 29 height 7
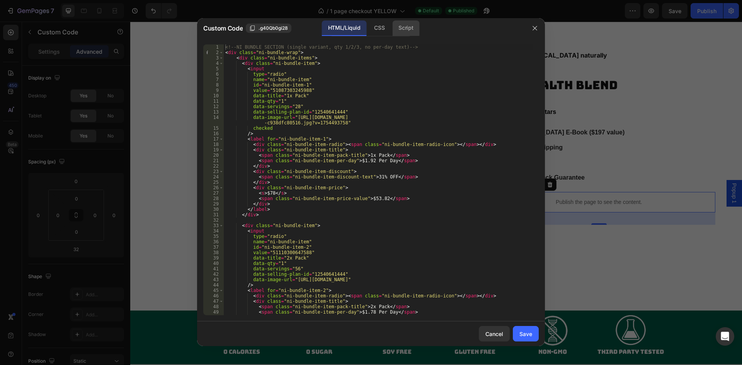
click at [409, 32] on div "Script" at bounding box center [405, 27] width 27 height 15
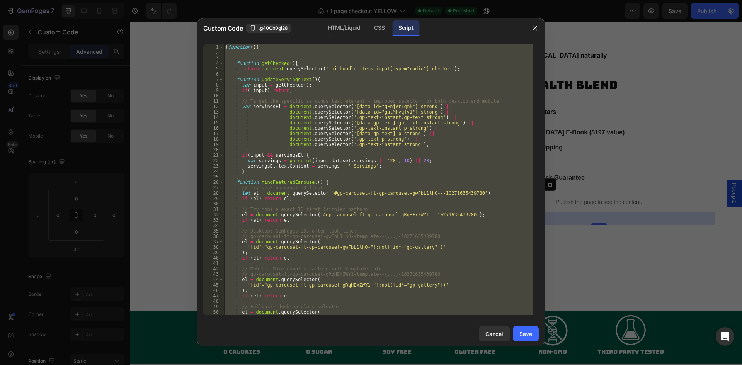
click at [377, 104] on div "( function ( ) { function getChecked ( ) { return document . querySelector ( '.…" at bounding box center [378, 179] width 309 height 271
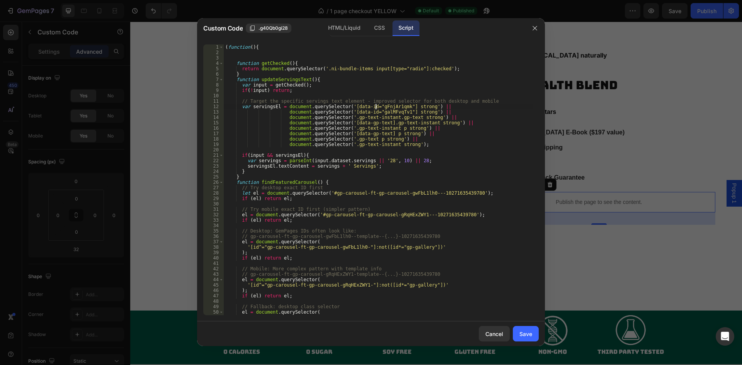
type textarea "})();"
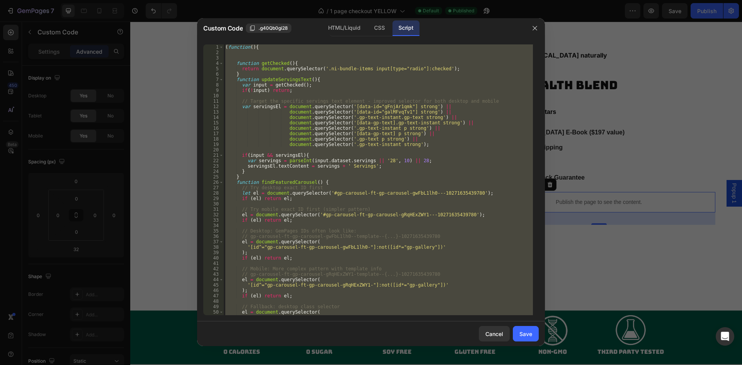
paste textarea
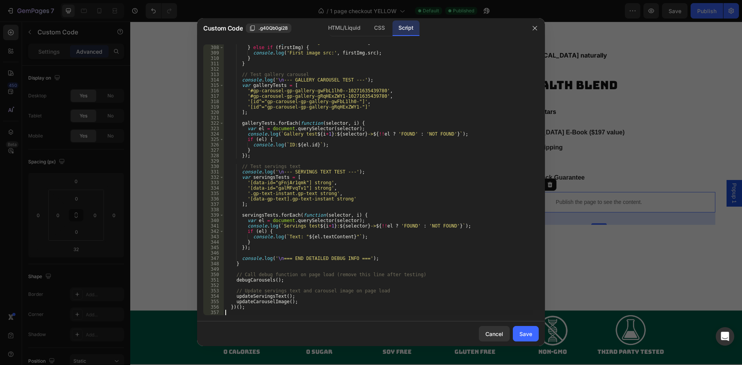
scroll to position [1661, 0]
click at [530, 333] on div "Save" at bounding box center [525, 334] width 13 height 8
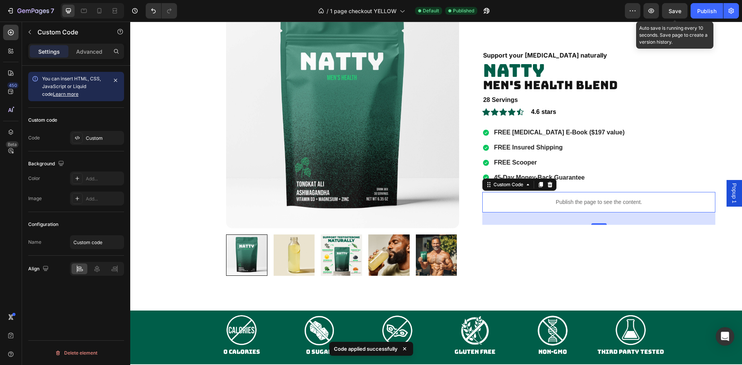
click at [669, 14] on div "Save" at bounding box center [675, 11] width 13 height 8
click at [599, 12] on div "/ 1 page checkout YELLOW Default Published" at bounding box center [404, 10] width 442 height 15
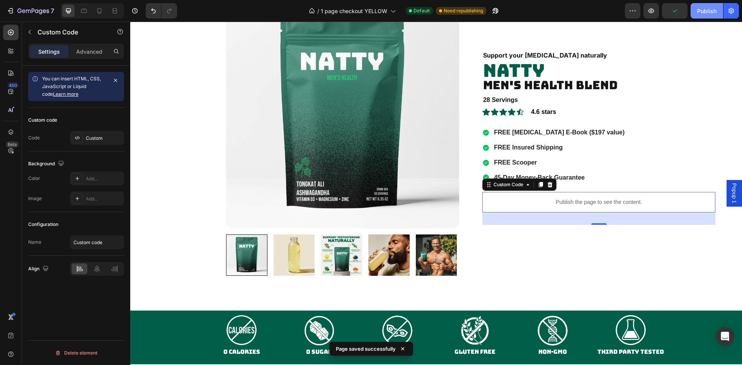
click at [716, 9] on div "Publish" at bounding box center [706, 11] width 19 height 8
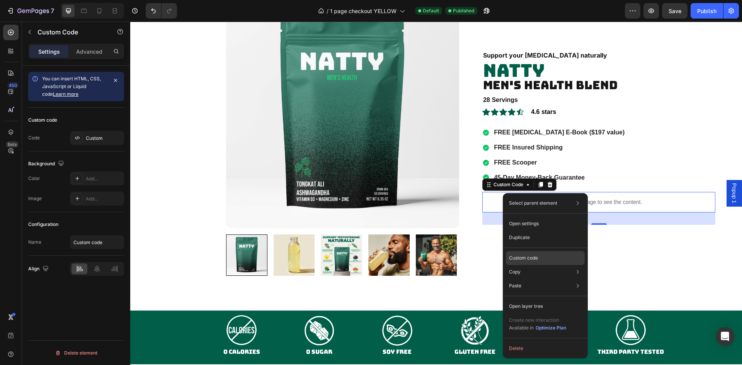
click at [532, 279] on div "Custom code" at bounding box center [545, 286] width 79 height 14
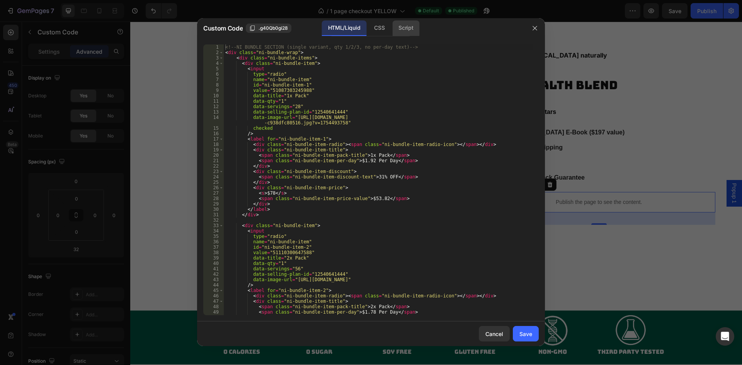
click at [413, 27] on div "Script" at bounding box center [405, 27] width 27 height 15
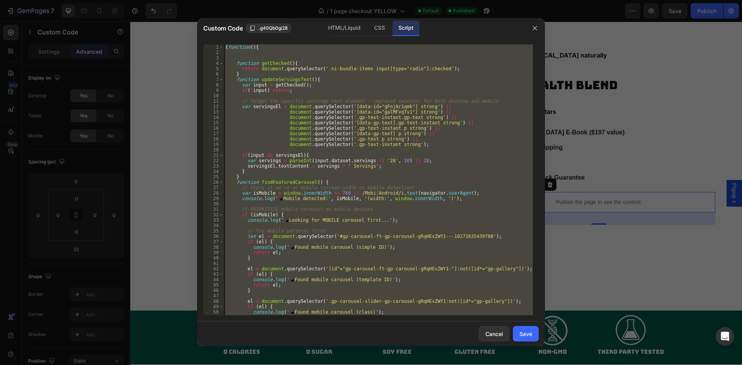
click at [397, 111] on div "( function ( ) { function getChecked ( ) { return document . querySelector ( '.…" at bounding box center [378, 179] width 309 height 271
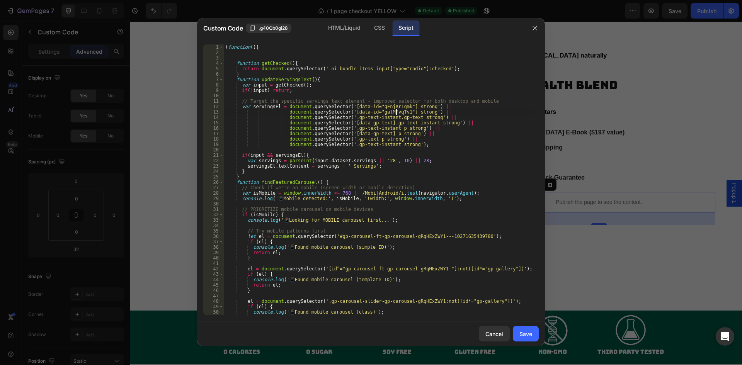
type textarea "})();"
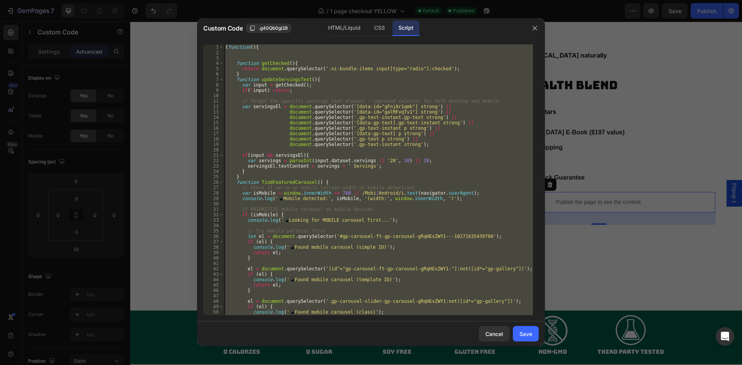
paste textarea
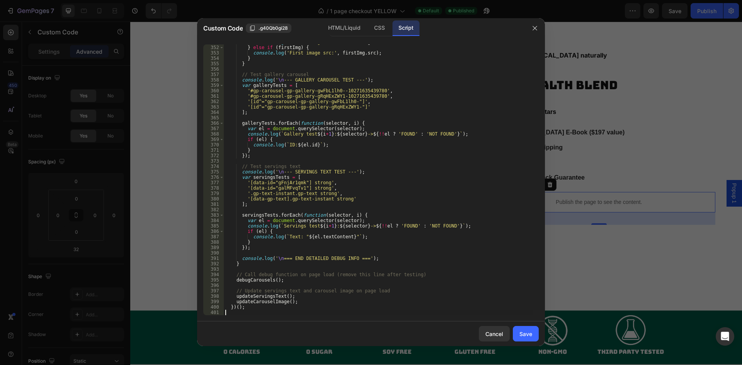
scroll to position [1899, 0]
click at [515, 332] on button "Save" at bounding box center [526, 333] width 26 height 15
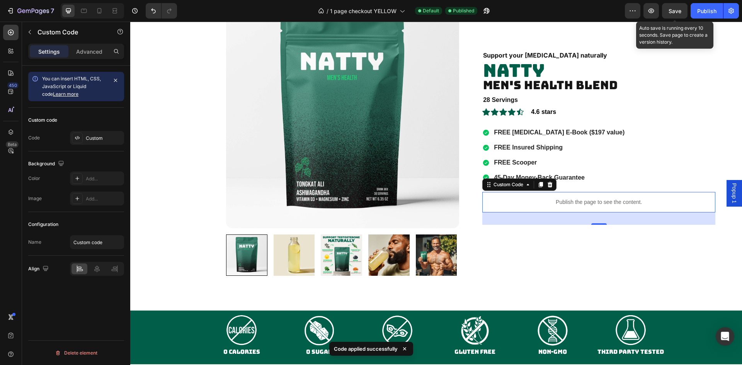
click at [670, 13] on span "Save" at bounding box center [675, 11] width 13 height 7
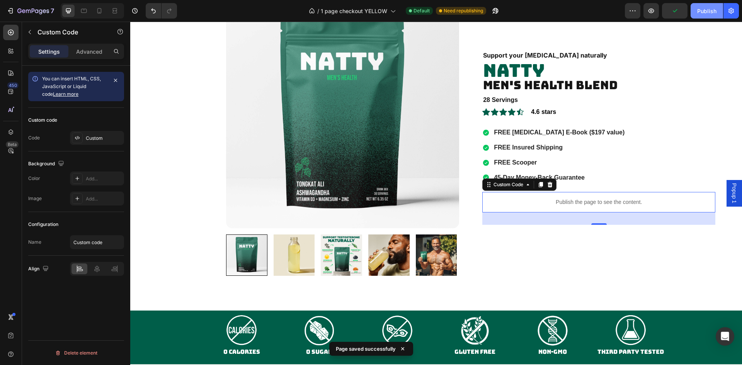
click at [707, 10] on div "Publish" at bounding box center [706, 11] width 19 height 8
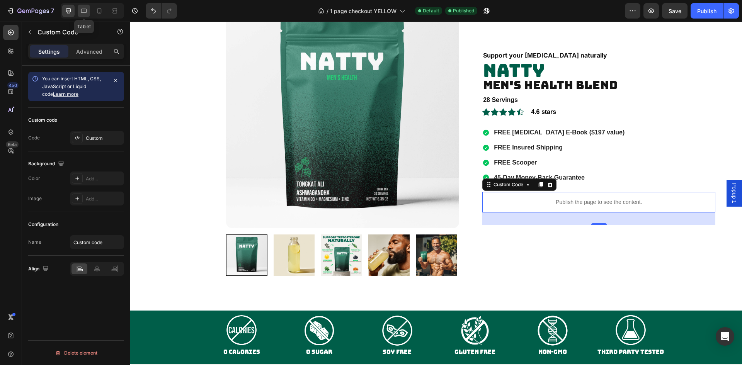
click at [85, 7] on icon at bounding box center [84, 11] width 8 height 8
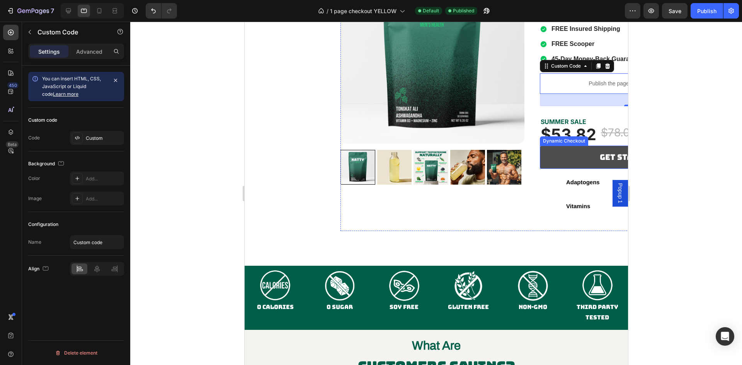
scroll to position [1266, 0]
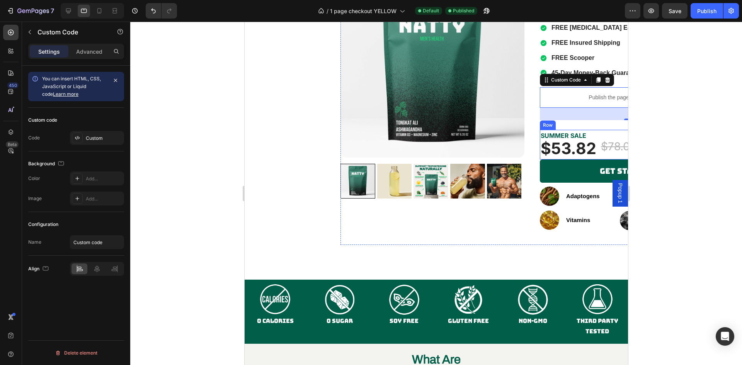
click at [594, 136] on div "$53.82 (P) Price (P) Price $78.00 (P) Price (P) Price Row" at bounding box center [589, 145] width 98 height 30
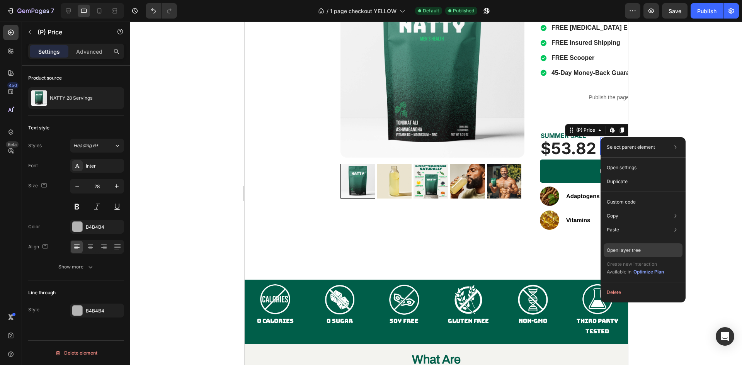
click at [629, 252] on p "Open layer tree" at bounding box center [624, 250] width 34 height 7
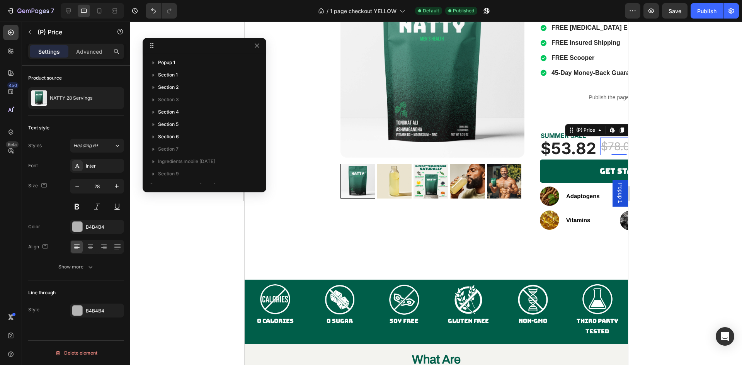
scroll to position [381, 0]
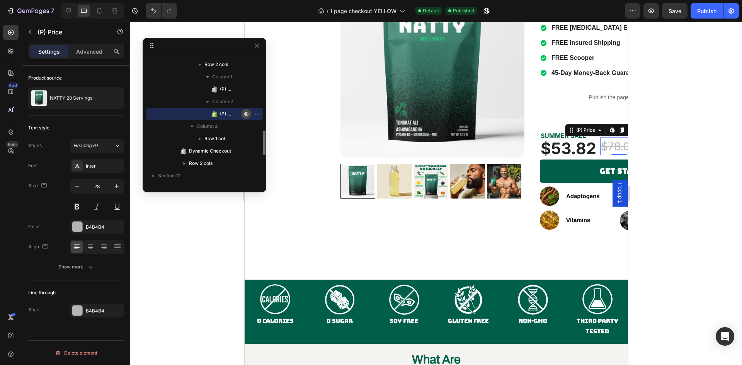
click at [246, 114] on icon "button" at bounding box center [246, 114] width 6 height 6
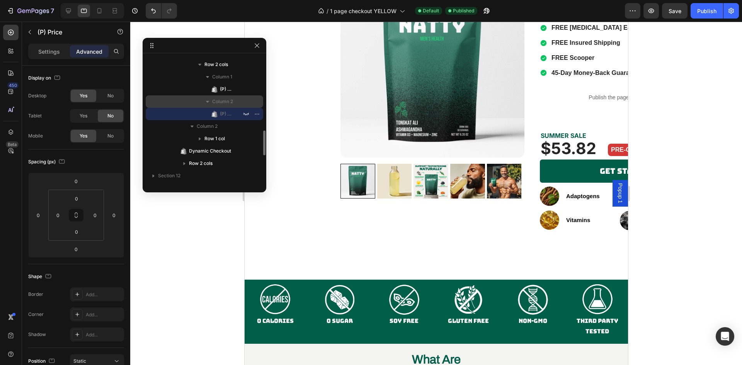
click at [206, 100] on icon "button" at bounding box center [208, 102] width 8 height 8
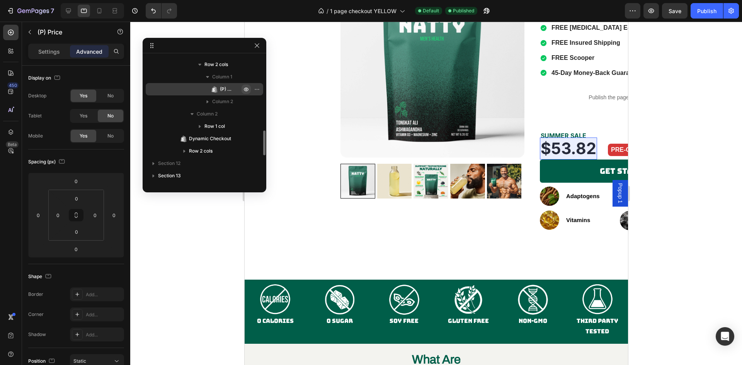
click at [258, 89] on icon "button" at bounding box center [258, 89] width 1 height 1
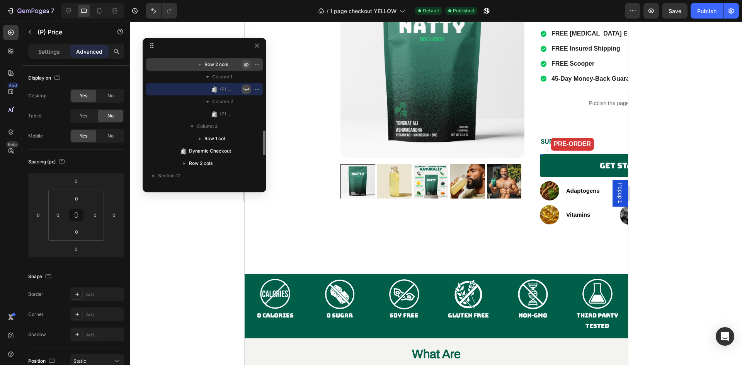
click at [258, 65] on icon "button" at bounding box center [258, 64] width 1 height 1
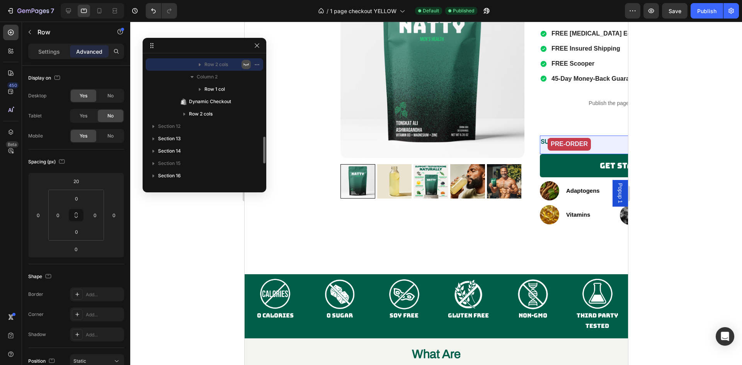
scroll to position [304, 0]
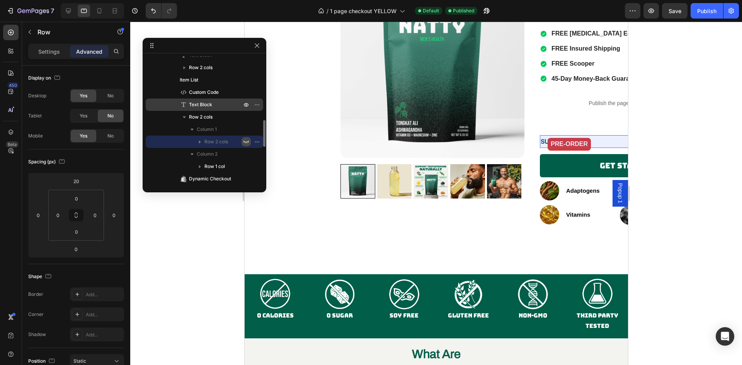
click at [249, 109] on div at bounding box center [252, 105] width 20 height 12
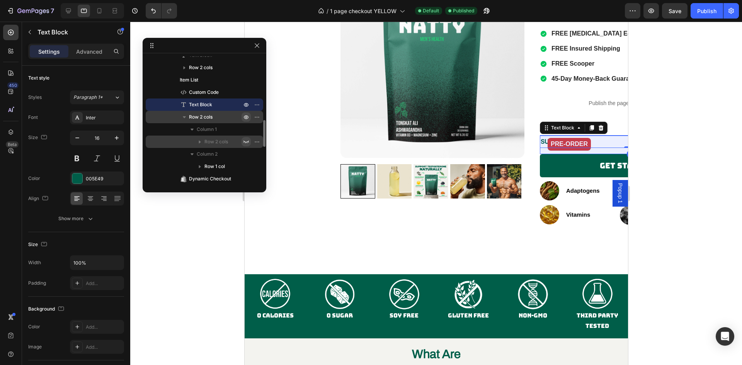
drag, startPoint x: 246, startPoint y: 115, endPoint x: 196, endPoint y: 15, distance: 111.3
click at [246, 115] on icon "button" at bounding box center [246, 117] width 6 height 6
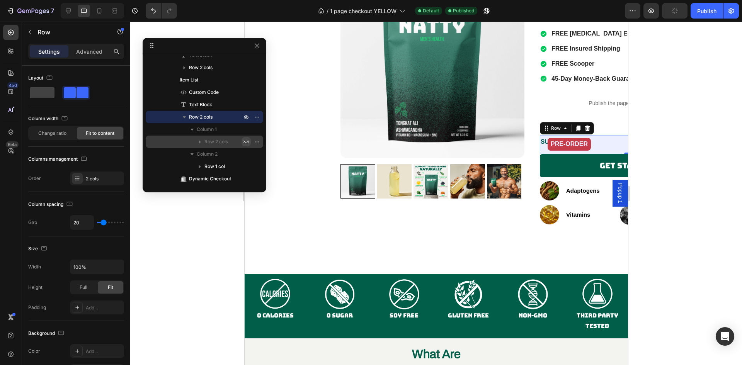
click at [199, 143] on icon "button" at bounding box center [200, 142] width 2 height 3
click at [199, 142] on icon "button" at bounding box center [200, 142] width 2 height 3
click at [192, 130] on icon "button" at bounding box center [192, 130] width 3 height 2
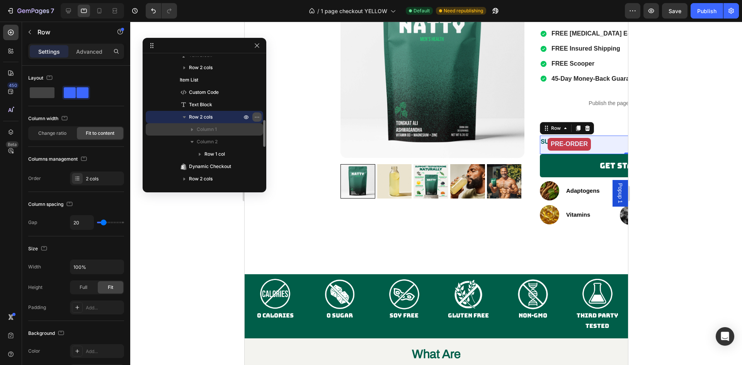
click at [258, 116] on icon "button" at bounding box center [257, 117] width 6 height 6
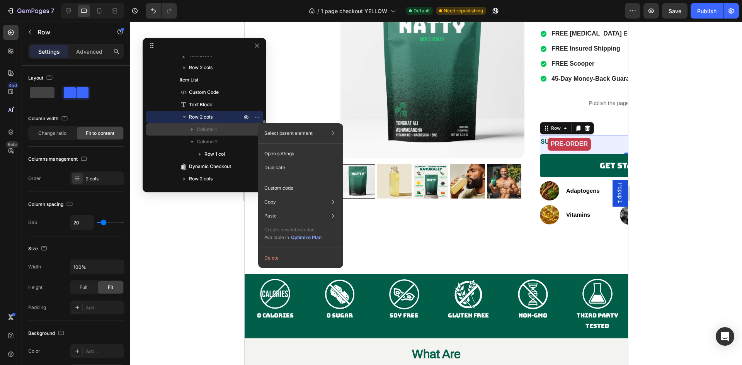
click at [237, 118] on p "Row 2 cols" at bounding box center [216, 117] width 54 height 8
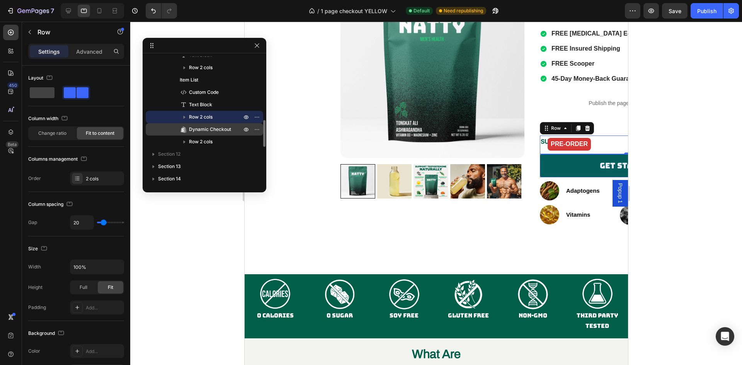
click at [218, 128] on span "Dynamic Checkout" at bounding box center [210, 130] width 42 height 8
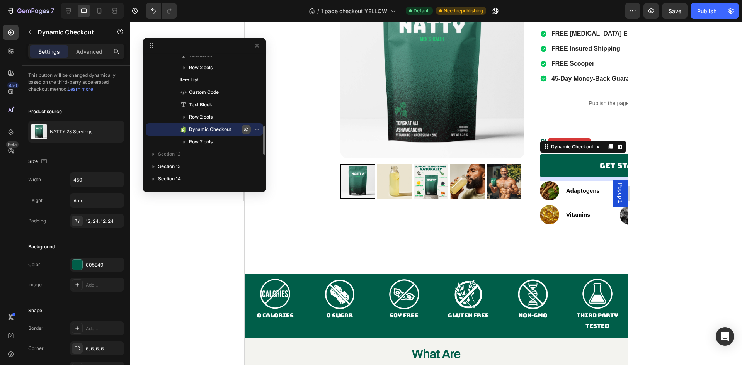
click at [247, 129] on icon "button" at bounding box center [246, 129] width 6 height 6
click at [260, 129] on button "button" at bounding box center [256, 129] width 9 height 9
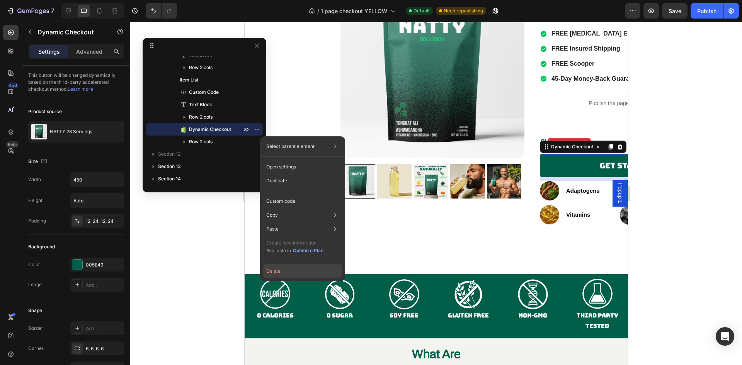
drag, startPoint x: 298, startPoint y: 271, endPoint x: 35, endPoint y: 231, distance: 265.7
click at [298, 271] on button "Delete" at bounding box center [302, 271] width 79 height 14
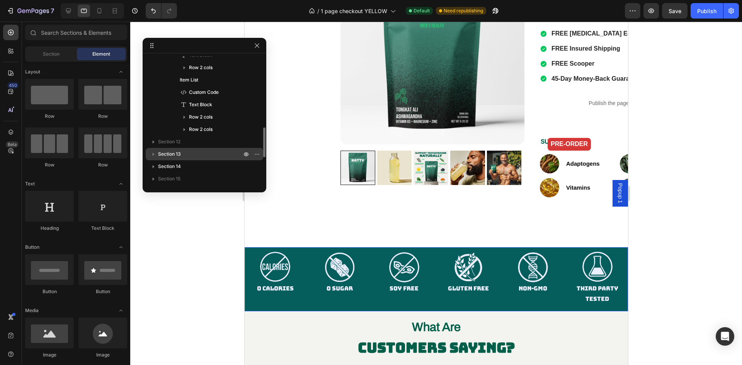
scroll to position [1247, 0]
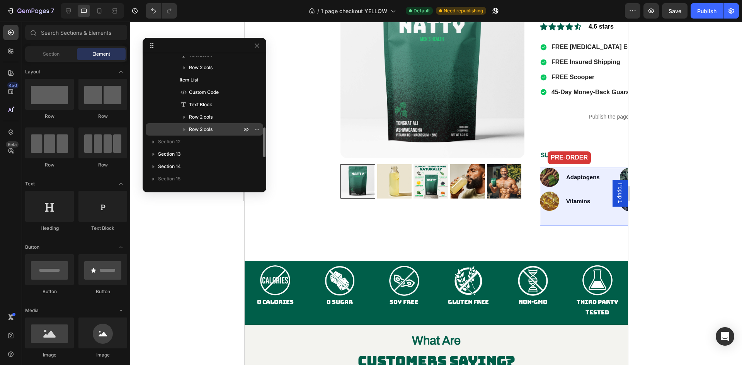
click at [223, 126] on p "Row 2 cols" at bounding box center [216, 130] width 54 height 8
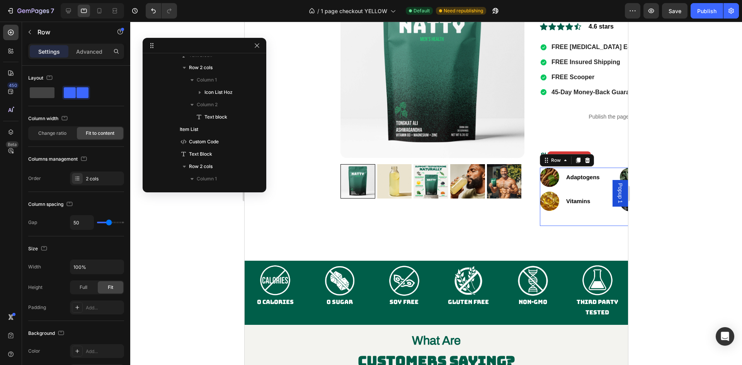
scroll to position [419, 0]
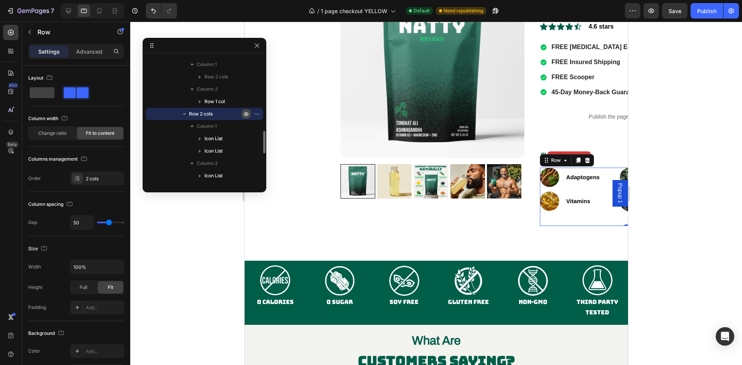
click at [258, 114] on icon "button" at bounding box center [258, 114] width 1 height 1
click at [184, 113] on icon "button" at bounding box center [184, 114] width 3 height 2
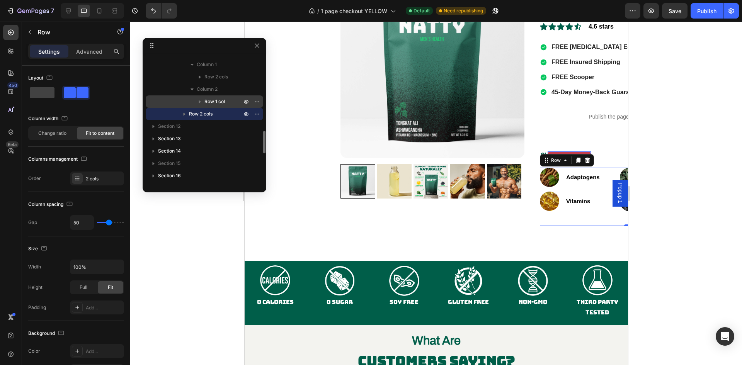
click at [228, 101] on p "Row 1 col" at bounding box center [223, 102] width 39 height 8
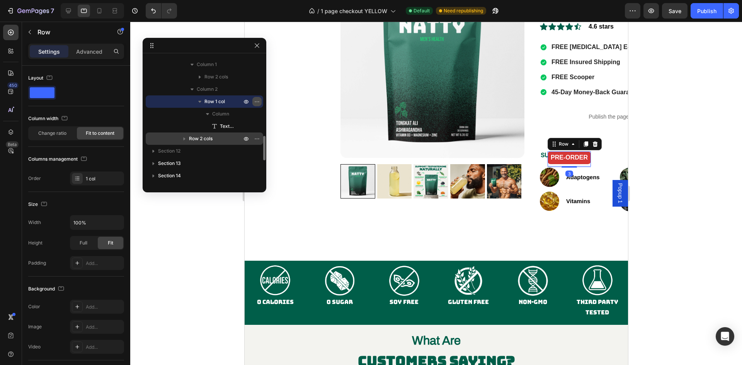
click at [257, 99] on icon "button" at bounding box center [257, 102] width 6 height 6
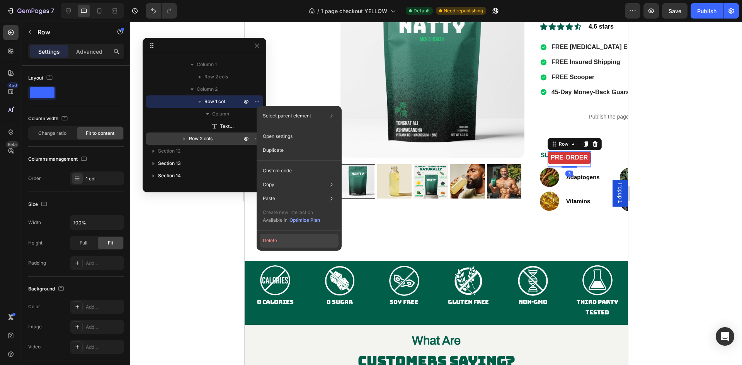
drag, startPoint x: 289, startPoint y: 240, endPoint x: 37, endPoint y: 200, distance: 255.2
click at [289, 240] on button "Delete" at bounding box center [299, 241] width 79 height 14
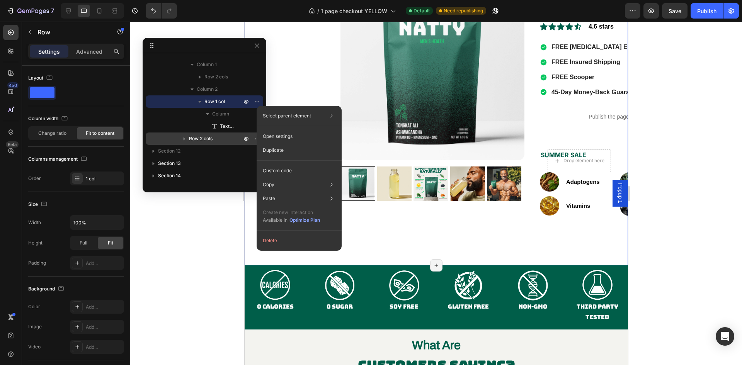
scroll to position [1249, 0]
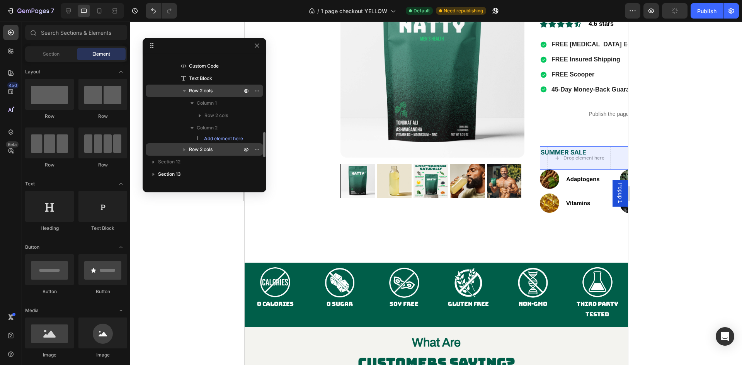
click at [230, 90] on p "Row 2 cols" at bounding box center [216, 91] width 54 height 8
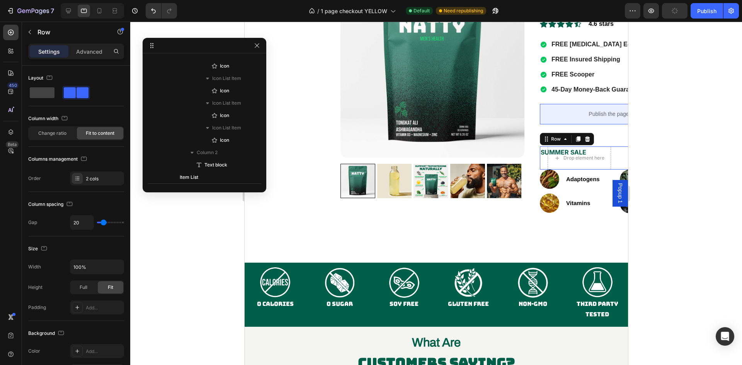
scroll to position [480, 0]
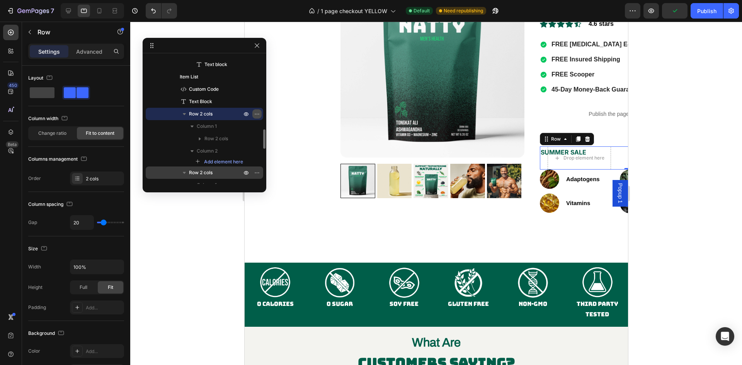
click at [255, 111] on icon "button" at bounding box center [257, 114] width 6 height 6
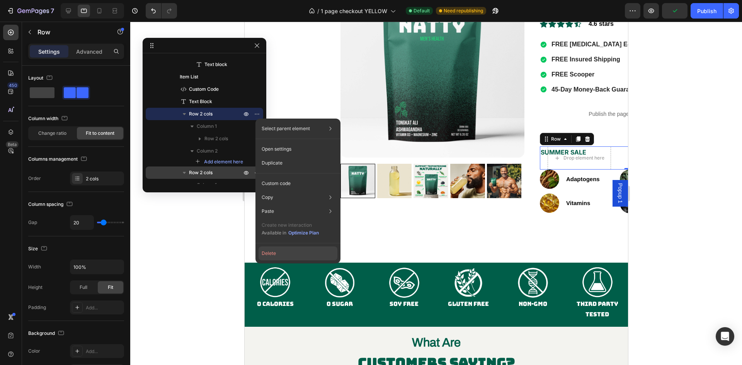
click at [292, 250] on button "Delete" at bounding box center [298, 254] width 79 height 14
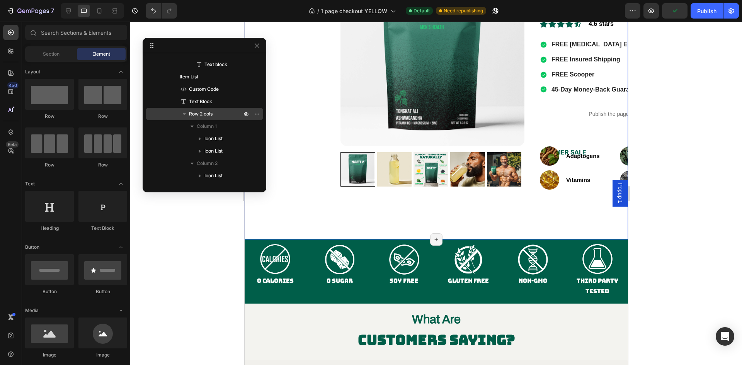
scroll to position [1238, 0]
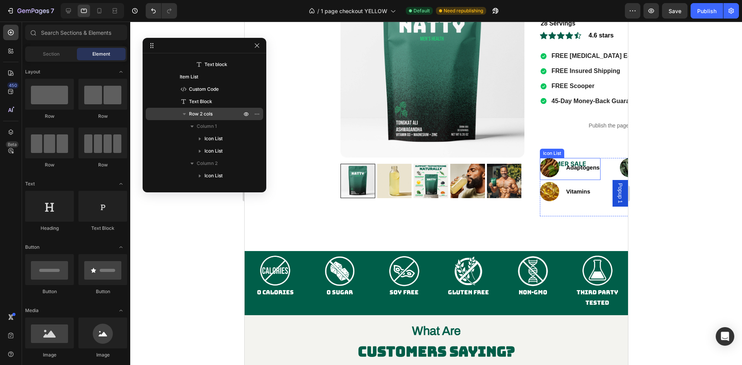
click at [557, 163] on li "Image Adaptogens Text block" at bounding box center [570, 167] width 61 height 19
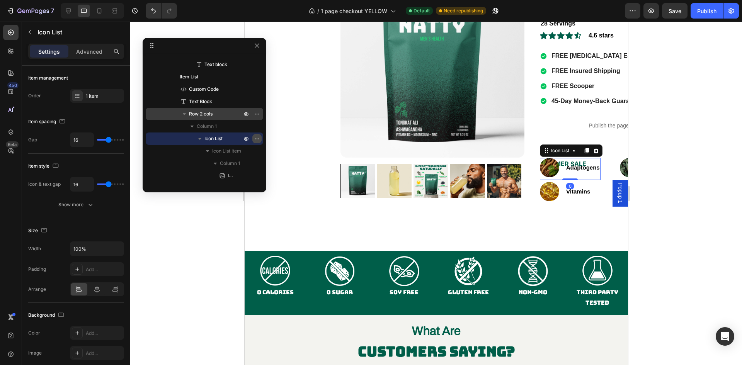
click at [256, 138] on icon "button" at bounding box center [257, 139] width 6 height 6
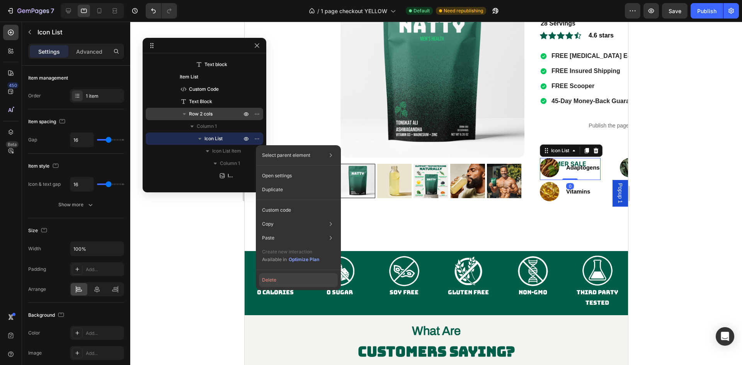
click at [286, 279] on button "Delete" at bounding box center [298, 280] width 79 height 14
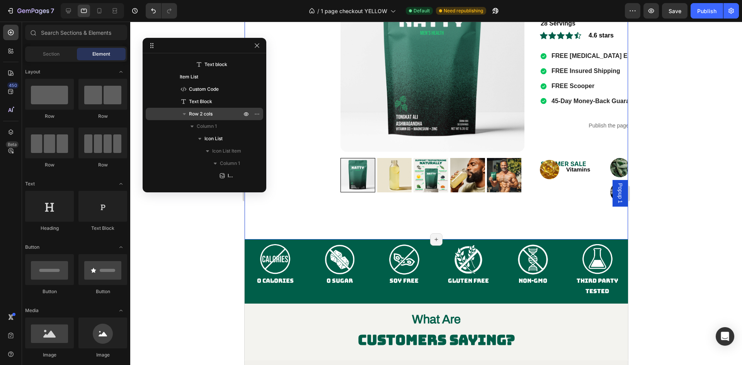
scroll to position [1232, 0]
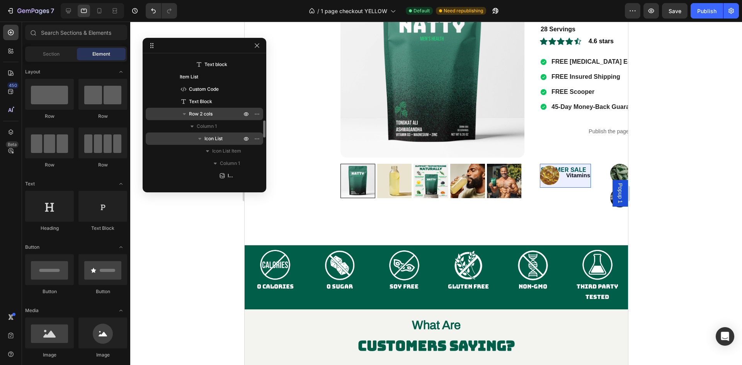
click at [227, 137] on p "Icon List" at bounding box center [223, 139] width 39 height 8
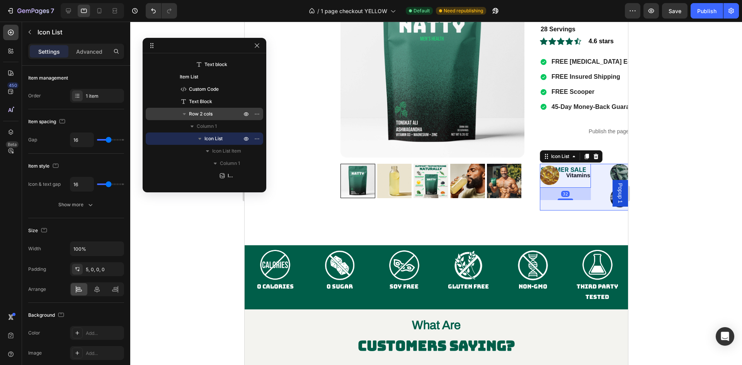
click at [230, 116] on p "Row 2 cols" at bounding box center [216, 114] width 54 height 8
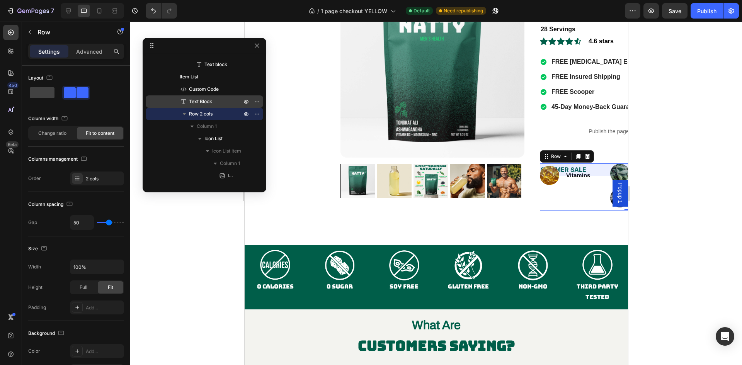
click at [232, 100] on p "Text Block" at bounding box center [207, 102] width 54 height 8
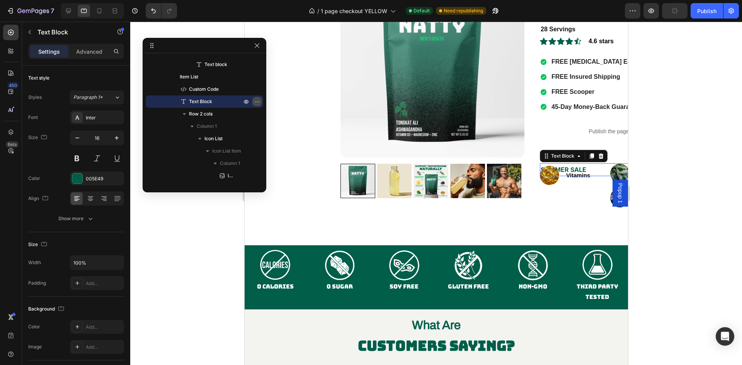
click at [259, 102] on icon "button" at bounding box center [257, 102] width 6 height 6
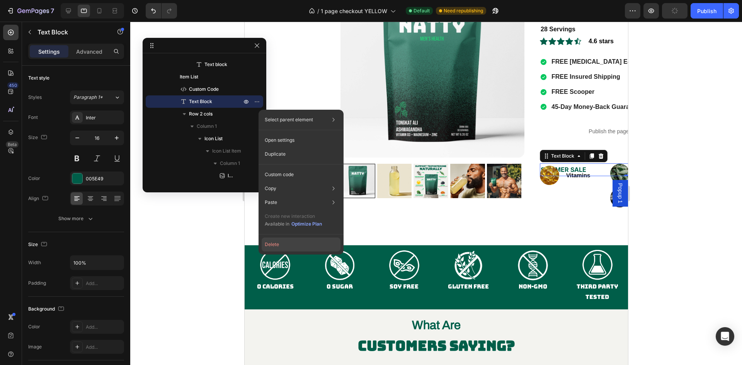
click at [283, 240] on button "Delete" at bounding box center [301, 245] width 79 height 14
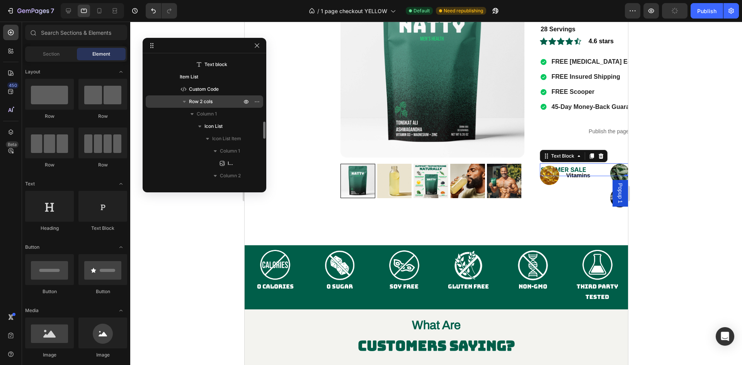
click at [224, 99] on p "Row 2 cols" at bounding box center [216, 102] width 54 height 8
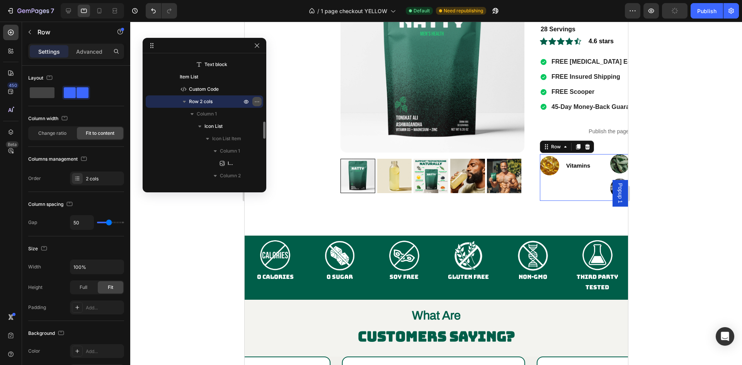
scroll to position [1227, 0]
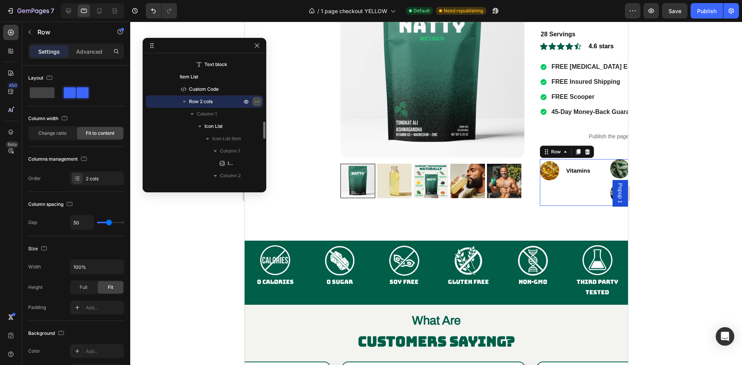
click at [258, 102] on icon "button" at bounding box center [258, 101] width 1 height 1
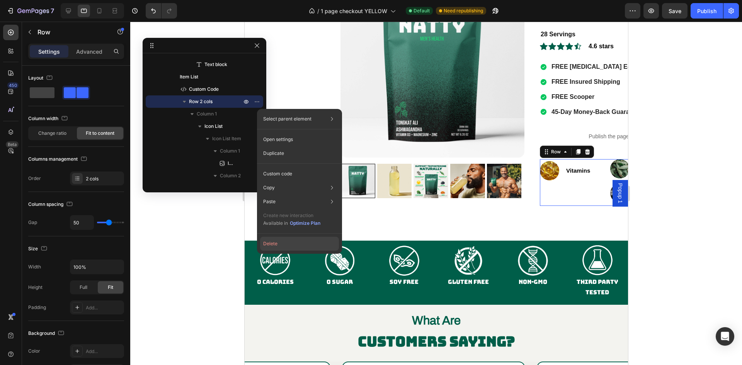
drag, startPoint x: 277, startPoint y: 245, endPoint x: 84, endPoint y: 188, distance: 201.6
click at [277, 245] on button "Delete" at bounding box center [299, 244] width 79 height 14
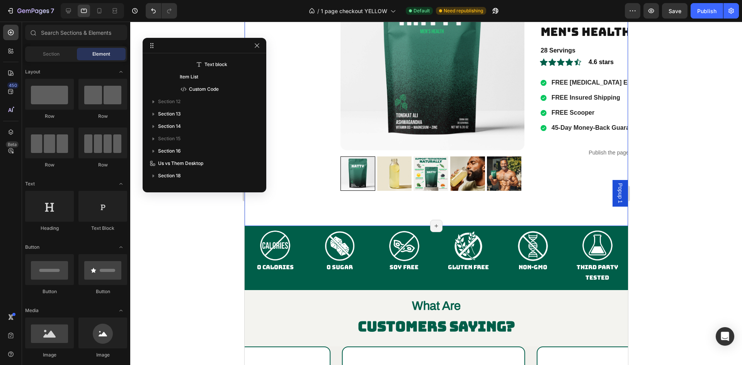
scroll to position [1218, 0]
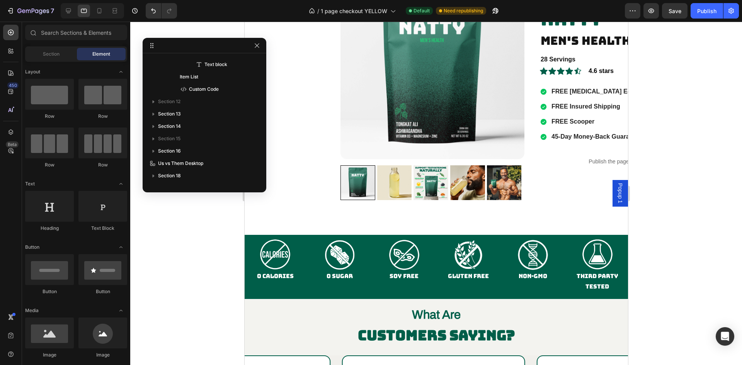
click at [558, 6] on div "/ 1 page checkout YELLOW Default Need republishing" at bounding box center [404, 10] width 442 height 15
drag, startPoint x: 681, startPoint y: 11, endPoint x: 29, endPoint y: 14, distance: 652.0
click at [681, 11] on span "Save" at bounding box center [675, 11] width 13 height 7
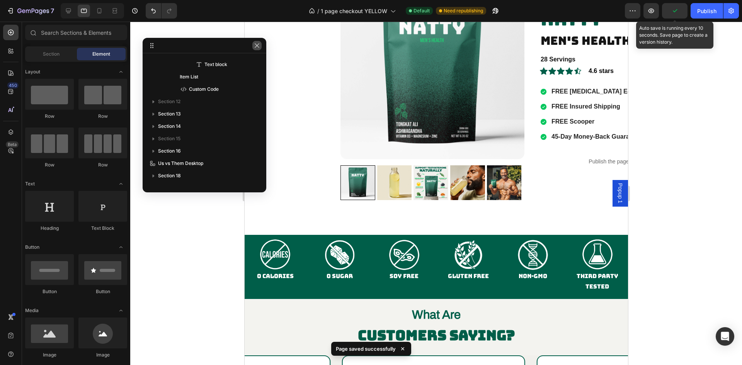
click at [257, 46] on icon "button" at bounding box center [257, 46] width 6 height 6
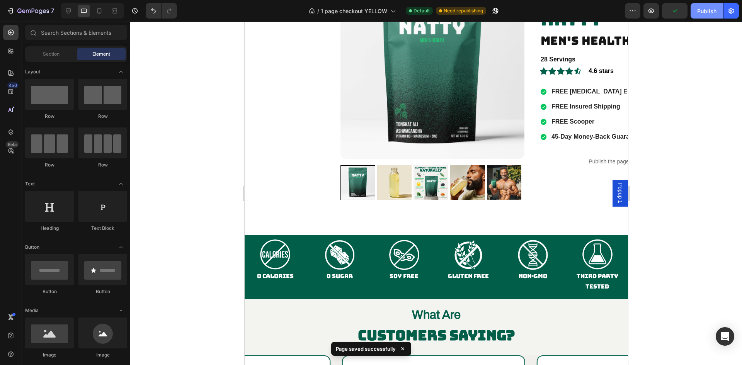
click at [704, 11] on div "Publish" at bounding box center [706, 11] width 19 height 8
